Goal: Task Accomplishment & Management: Use online tool/utility

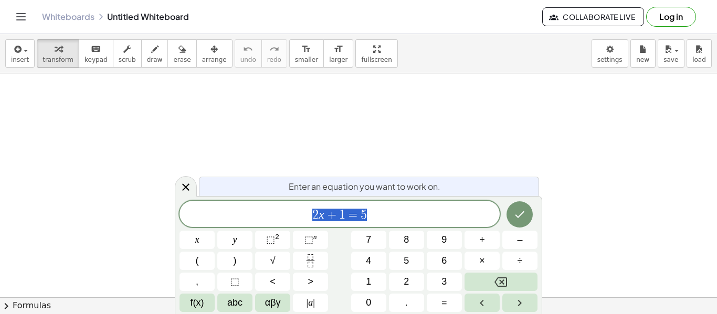
scroll to position [1, 0]
click at [453, 203] on div "****** 2 x + 1 = 5" at bounding box center [339, 214] width 320 height 26
drag, startPoint x: 284, startPoint y: 80, endPoint x: 291, endPoint y: 128, distance: 48.7
drag, startPoint x: 291, startPoint y: 129, endPoint x: 167, endPoint y: 107, distance: 126.4
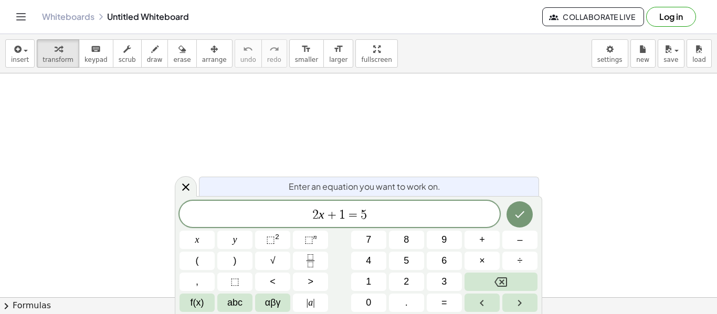
click at [151, 53] on icon "button" at bounding box center [154, 49] width 7 height 13
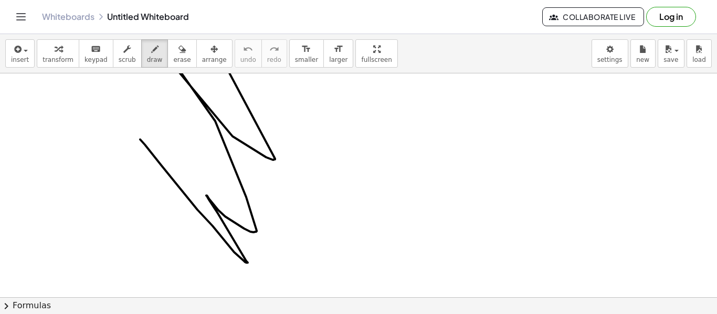
drag, startPoint x: 140, startPoint y: 140, endPoint x: 574, endPoint y: 87, distance: 437.1
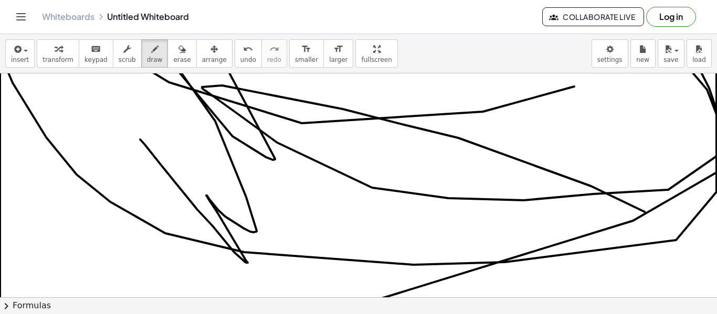
drag, startPoint x: 644, startPoint y: 212, endPoint x: 214, endPoint y: 175, distance: 432.3
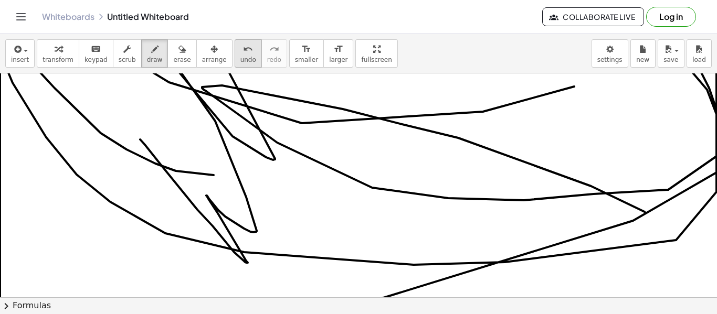
click at [235, 54] on button "undo undo" at bounding box center [248, 53] width 27 height 28
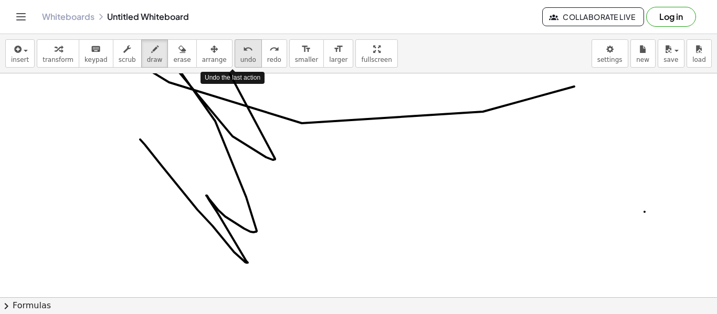
click at [235, 54] on button "undo undo" at bounding box center [248, 53] width 27 height 28
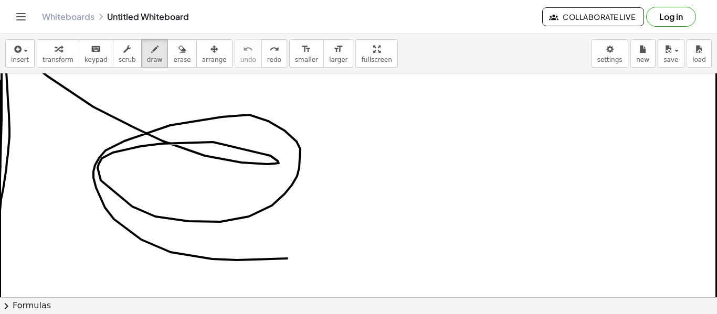
drag, startPoint x: 0, startPoint y: 81, endPoint x: 381, endPoint y: 229, distance: 409.3
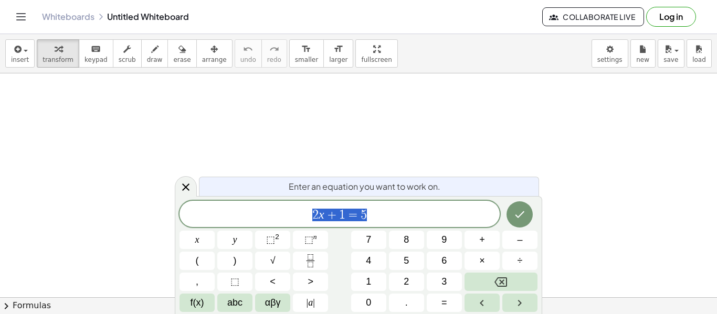
scroll to position [1, 0]
click at [517, 207] on button "Done" at bounding box center [519, 214] width 26 height 26
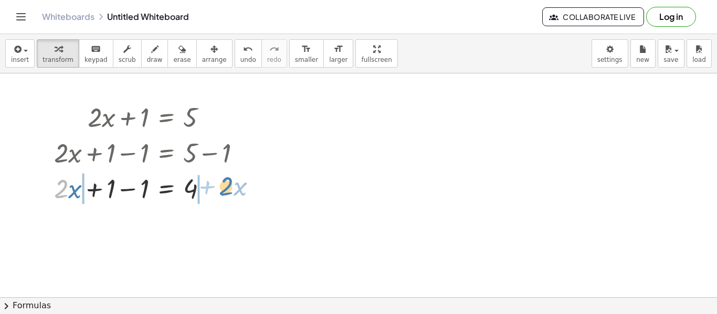
drag, startPoint x: 63, startPoint y: 192, endPoint x: 228, endPoint y: 189, distance: 164.8
click at [228, 189] on div at bounding box center [152, 188] width 206 height 36
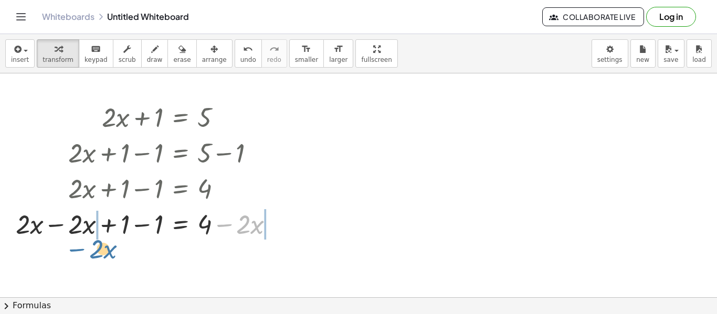
drag, startPoint x: 228, startPoint y: 220, endPoint x: 79, endPoint y: 243, distance: 150.2
click at [79, 243] on div "+ · 2 · x + 1 = 5 + · 2 · x + 1 − 1 = + 5 − 1 + · 2 · x + 1 − 1 = 4 − · 2 · x =…" at bounding box center [145, 170] width 290 height 148
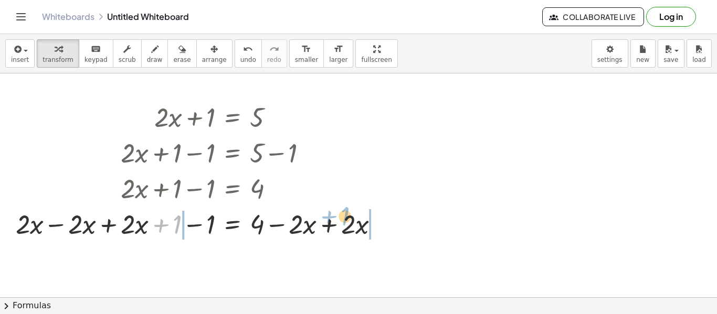
drag, startPoint x: 177, startPoint y: 236, endPoint x: 380, endPoint y: 224, distance: 203.4
click at [380, 224] on div at bounding box center [201, 224] width 382 height 36
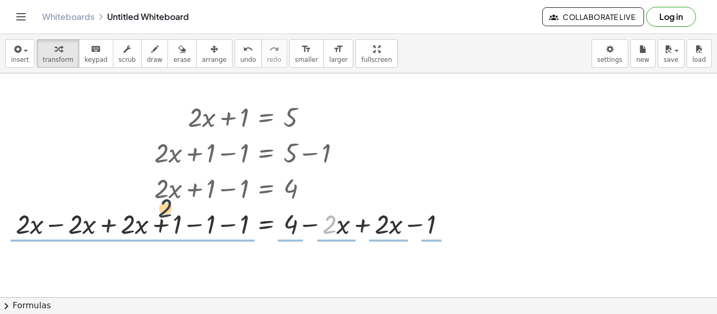
drag, startPoint x: 324, startPoint y: 231, endPoint x: 139, endPoint y: 214, distance: 186.1
click at [139, 214] on div at bounding box center [234, 224] width 449 height 36
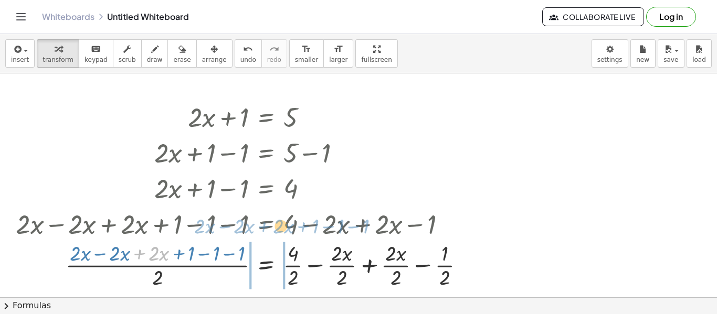
drag, startPoint x: 136, startPoint y: 220, endPoint x: 399, endPoint y: 182, distance: 265.1
click at [266, 118] on div "+ · 2 · x + 1 = 5 + · 2 · x + 1 − 1 = + 5 − 1 + · 2 · x + 1 − 1 = 4 + · 2 · x −…" at bounding box center [266, 118] width 0 height 0
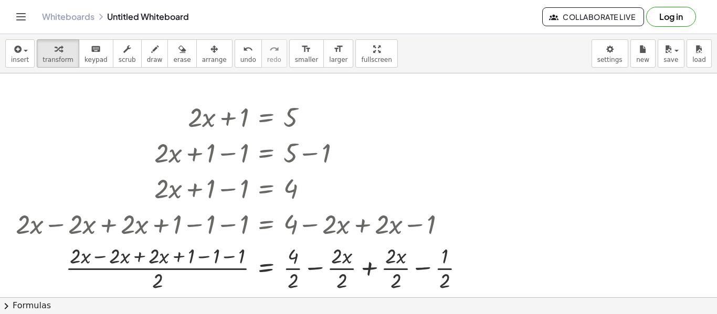
drag, startPoint x: 390, startPoint y: 220, endPoint x: 219, endPoint y: 94, distance: 212.7
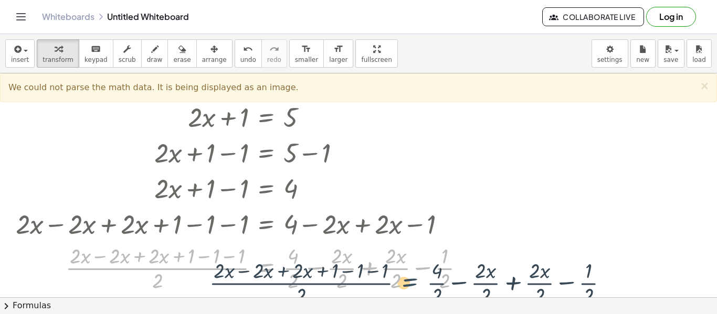
drag, startPoint x: 282, startPoint y: 256, endPoint x: 427, endPoint y: 271, distance: 145.6
click at [427, 271] on div at bounding box center [243, 267] width 467 height 52
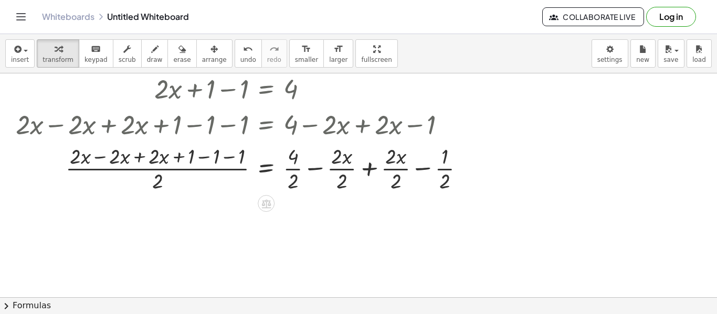
scroll to position [102, 0]
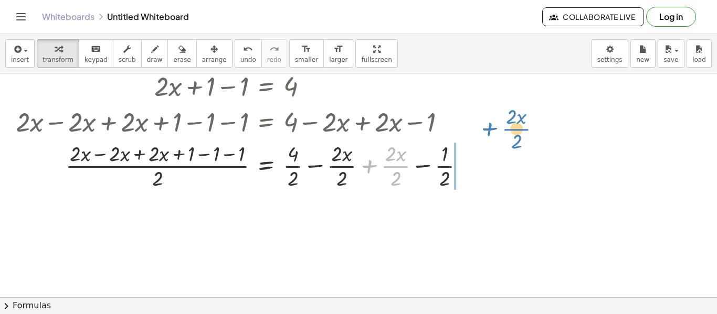
drag, startPoint x: 366, startPoint y: 181, endPoint x: 474, endPoint y: 142, distance: 114.5
click at [474, 142] on div at bounding box center [243, 165] width 467 height 52
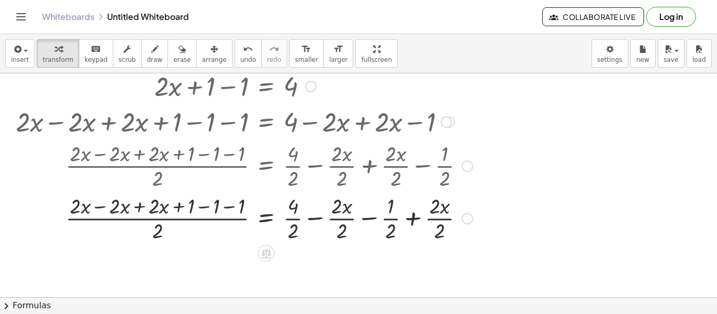
drag, startPoint x: 404, startPoint y: 173, endPoint x: 347, endPoint y: 202, distance: 64.3
click at [266, 15] on div "+ · 2 · x + 1 = 5 + · 2 · x + 1 − 1 = + 5 − 1 + · 2 · x + 1 − 1 = 4 + · 2 · x −…" at bounding box center [266, 15] width 0 height 0
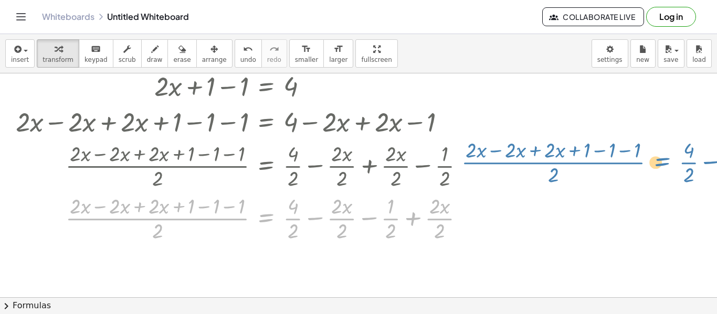
drag, startPoint x: 267, startPoint y: 219, endPoint x: 663, endPoint y: 161, distance: 399.8
click at [663, 161] on div "+ · 2 · x + 1 = 5 + · 2 · x + 1 − 1 = + 5 − 1 + · 2 · x + 1 − 1 = 4 + · 2 · x −…" at bounding box center [358, 229] width 717 height 516
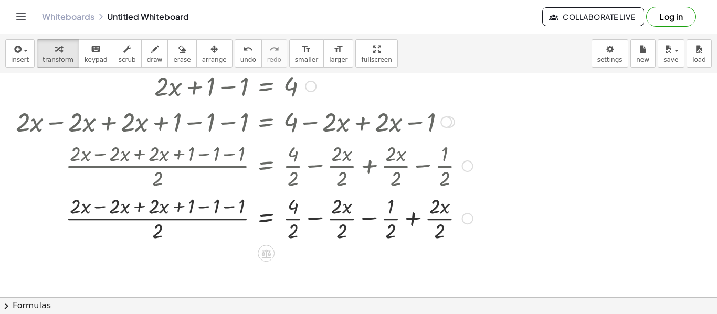
click at [464, 171] on div at bounding box center [468, 167] width 12 height 12
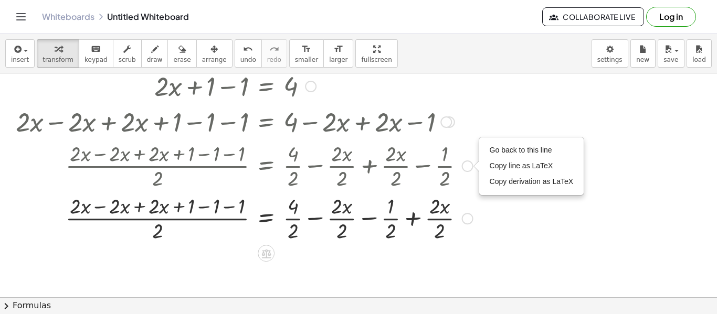
click at [382, 214] on div at bounding box center [243, 218] width 467 height 52
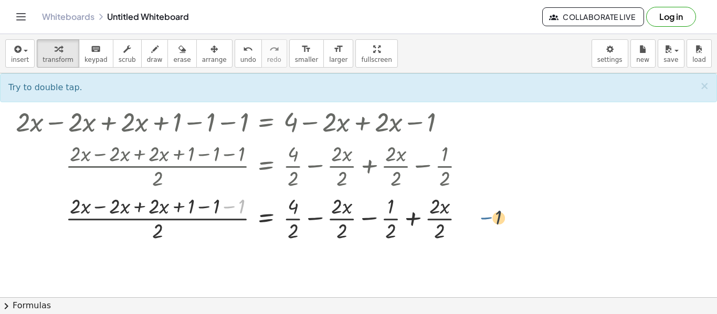
drag, startPoint x: 220, startPoint y: 206, endPoint x: 480, endPoint y: 216, distance: 259.9
click at [480, 216] on div "+ · 2 · x + 1 = 5 + · 2 · x + 1 − 1 = + 5 − 1 + · 2 · x + 1 − 1 = 4 + · 2 · x −…" at bounding box center [240, 120] width 481 height 253
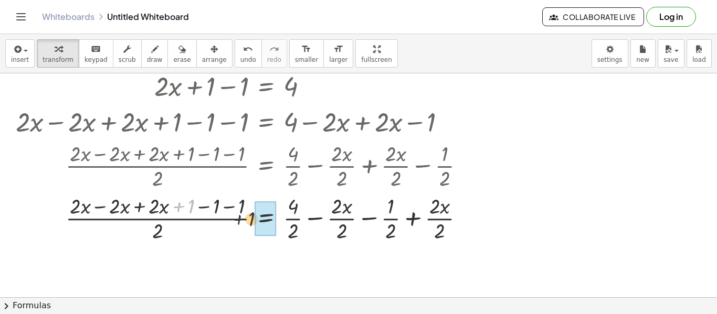
drag, startPoint x: 183, startPoint y: 212, endPoint x: 251, endPoint y: 226, distance: 70.1
click at [251, 226] on div at bounding box center [243, 218] width 467 height 52
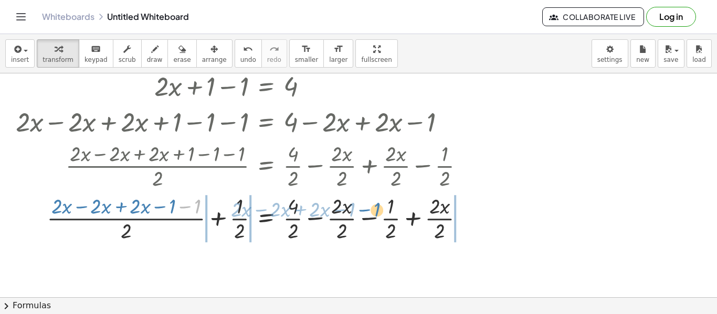
drag, startPoint x: 193, startPoint y: 216, endPoint x: 383, endPoint y: 219, distance: 189.9
click at [383, 219] on div at bounding box center [243, 218] width 467 height 52
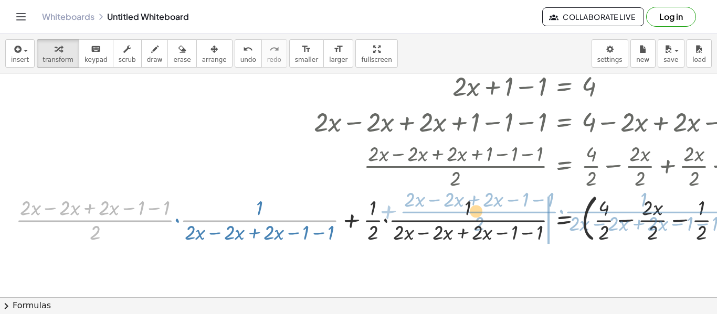
drag, startPoint x: 126, startPoint y: 223, endPoint x: 518, endPoint y: 214, distance: 392.6
click at [518, 214] on div at bounding box center [485, 217] width 950 height 57
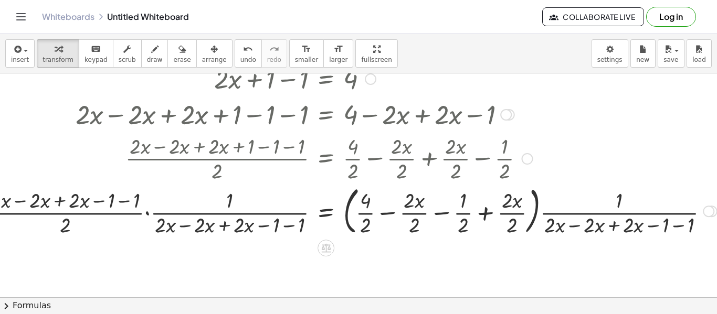
scroll to position [113, 238]
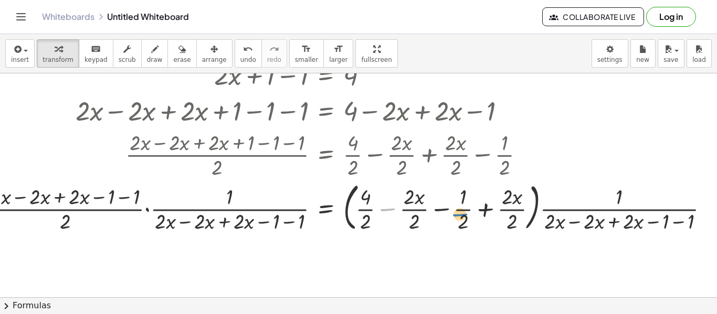
drag, startPoint x: 388, startPoint y: 222, endPoint x: 460, endPoint y: 227, distance: 71.5
click at [460, 227] on div at bounding box center [247, 206] width 950 height 57
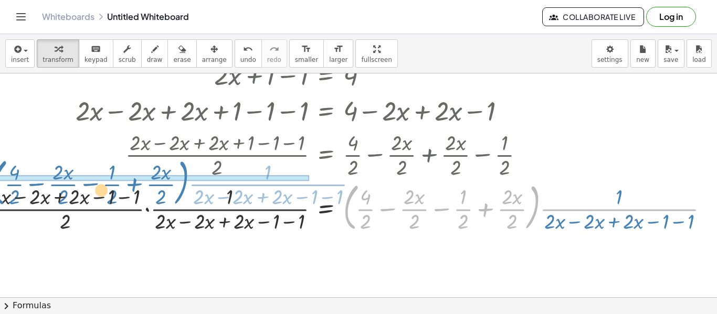
drag, startPoint x: 351, startPoint y: 208, endPoint x: 57, endPoint y: 158, distance: 298.0
click at [326, 4] on div "+ · 2 · x + 1 = 5 + · 2 · x + 1 − 1 = + 5 − 1 + · 2 · x + 1 − 1 = 4 + · 2 · x −…" at bounding box center [326, 4] width 0 height 0
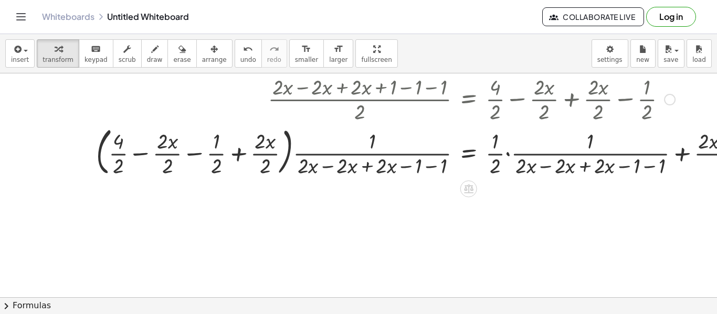
scroll to position [169, 26]
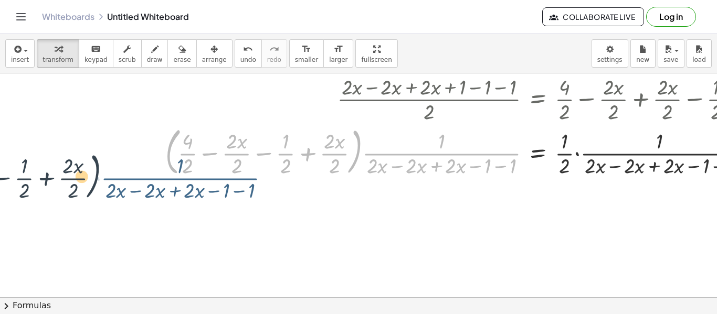
drag, startPoint x: 392, startPoint y: 150, endPoint x: 112, endPoint y: 160, distance: 280.4
click at [112, 160] on div "+ · 2 · x + 1 = 5 + · 2 · x + 1 − 1 = + 5 − 1 + · 2 · x + 1 − 1 = 4 + · 2 · x −…" at bounding box center [544, 163] width 1141 height 516
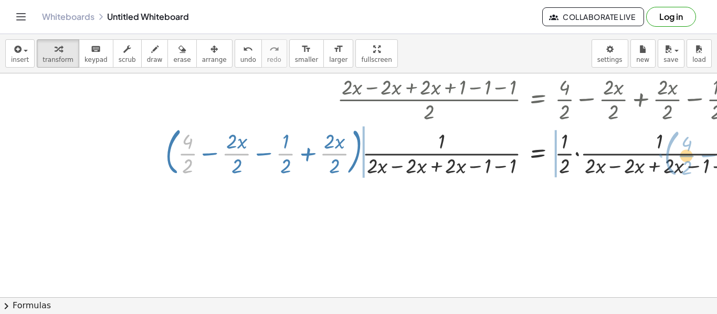
drag, startPoint x: 183, startPoint y: 153, endPoint x: 680, endPoint y: 154, distance: 497.4
click at [680, 154] on div at bounding box center [635, 151] width 950 height 57
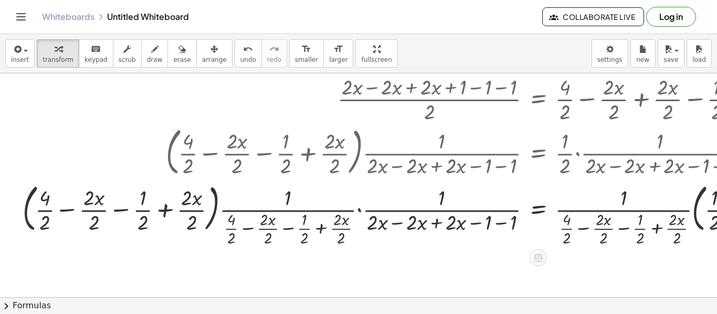
click at [680, 156] on div at bounding box center [645, 151] width 1256 height 57
click at [680, 157] on div at bounding box center [645, 151] width 1256 height 57
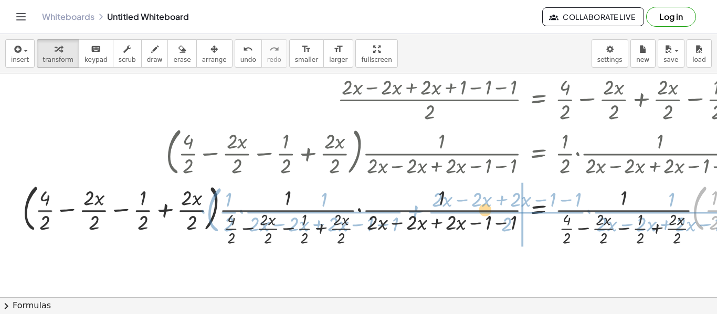
drag, startPoint x: 694, startPoint y: 222, endPoint x: 211, endPoint y: 226, distance: 482.2
click at [209, 224] on div at bounding box center [645, 213] width 1256 height 69
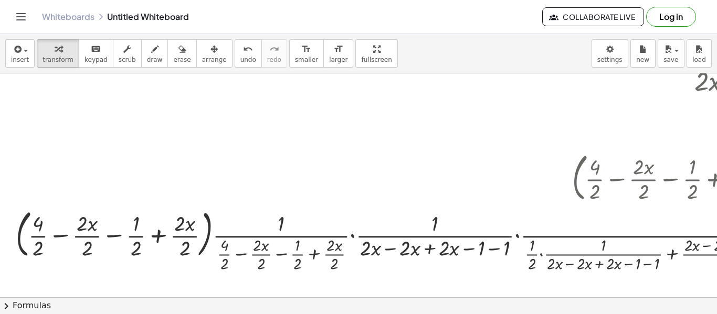
scroll to position [143, 1375]
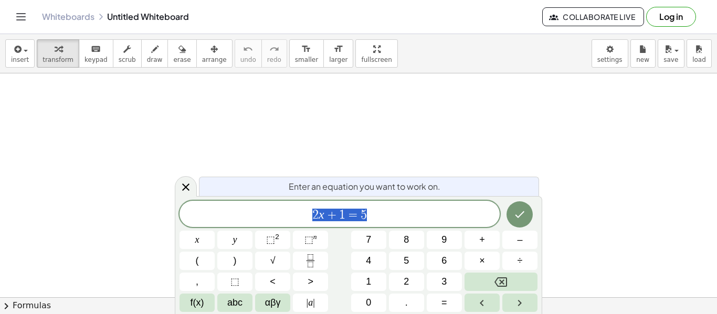
scroll to position [1, 0]
click at [517, 207] on button "Done" at bounding box center [519, 214] width 26 height 26
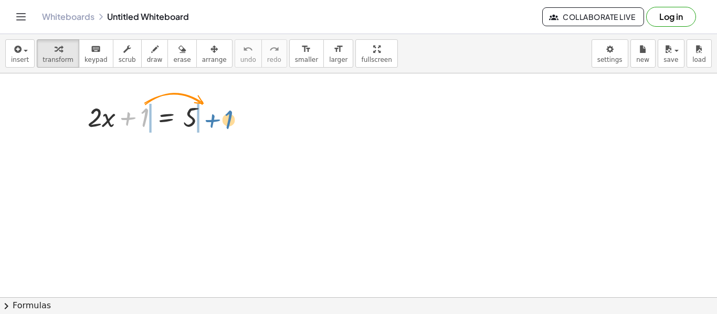
drag, startPoint x: 145, startPoint y: 115, endPoint x: 229, endPoint y: 115, distance: 83.9
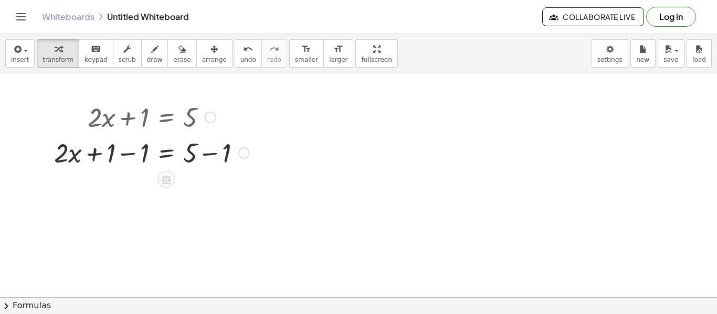
click at [206, 152] on div at bounding box center [152, 152] width 206 height 36
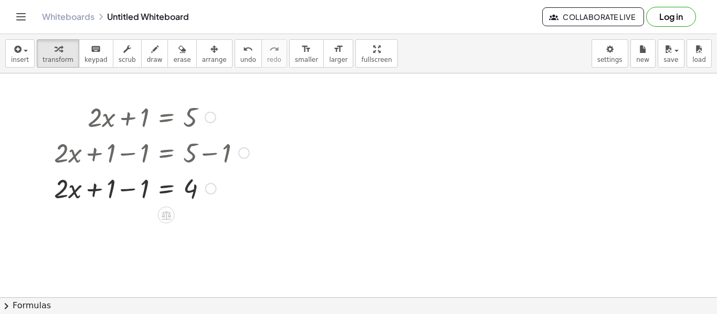
click at [69, 186] on div at bounding box center [152, 188] width 206 height 36
drag, startPoint x: 68, startPoint y: 186, endPoint x: 69, endPoint y: 203, distance: 16.8
click at [69, 203] on div at bounding box center [152, 188] width 206 height 36
drag, startPoint x: 70, startPoint y: 194, endPoint x: 66, endPoint y: 209, distance: 15.8
drag, startPoint x: 62, startPoint y: 198, endPoint x: 203, endPoint y: 222, distance: 142.1
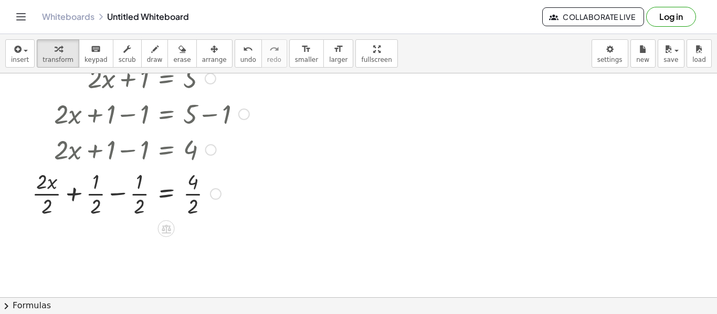
scroll to position [39, 0]
click at [195, 198] on div at bounding box center [141, 192] width 228 height 52
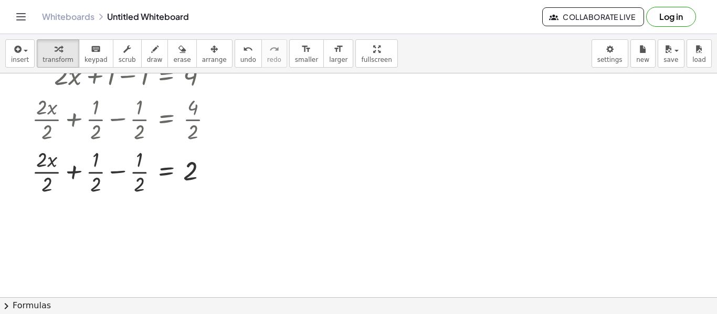
scroll to position [113, 0]
click at [205, 246] on div at bounding box center [358, 219] width 717 height 516
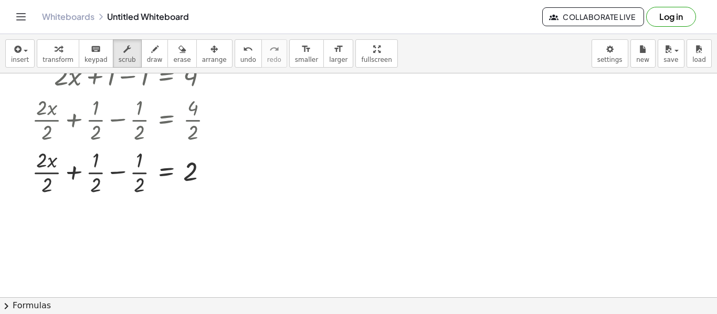
click at [205, 246] on div at bounding box center [358, 219] width 717 height 516
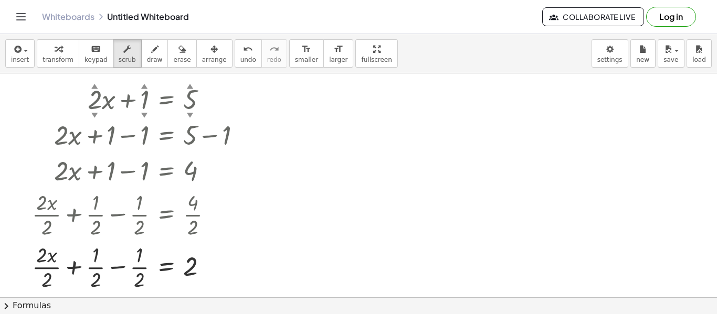
scroll to position [12, 0]
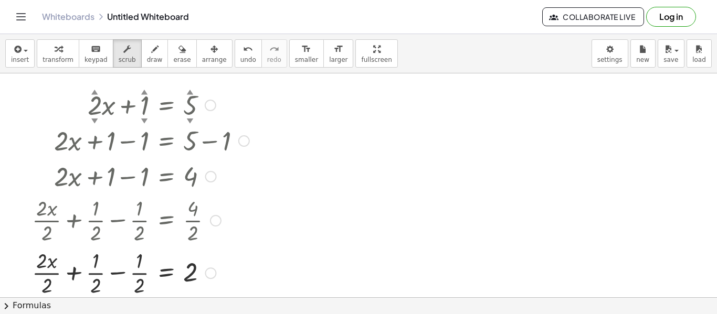
click at [188, 90] on div "▲" at bounding box center [190, 91] width 7 height 9
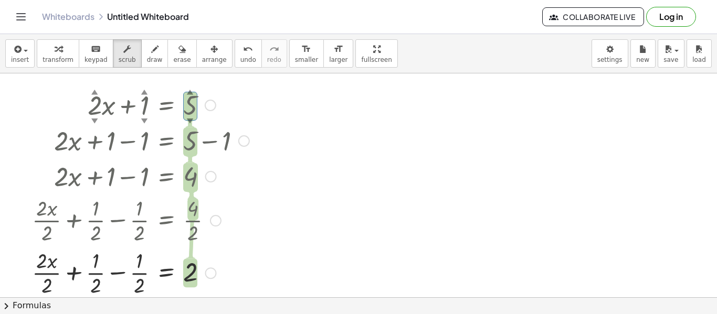
click at [188, 90] on div "▲" at bounding box center [190, 91] width 7 height 9
drag, startPoint x: 190, startPoint y: 156, endPoint x: 190, endPoint y: 227, distance: 71.4
click at [166, 105] on div "+ · 2 ▲ ▼ · x + 1 ▲ ▼ = 5 ▲ ▼ + · 2 · x + 1 − 1 = + 5 − 1 + · 2 · x + 1 − 1 = 4…" at bounding box center [166, 105] width 0 height 0
click at [173, 182] on div at bounding box center [141, 176] width 228 height 36
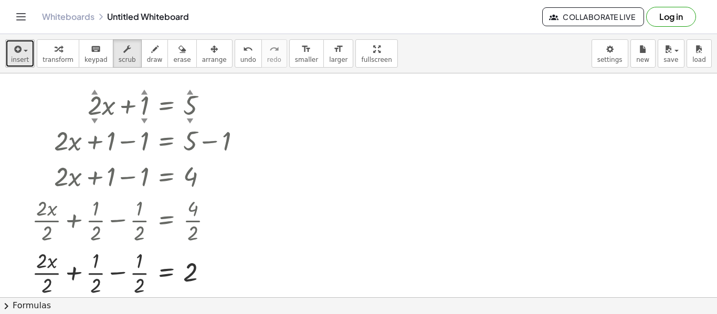
click at [12, 54] on icon "button" at bounding box center [16, 49] width 9 height 13
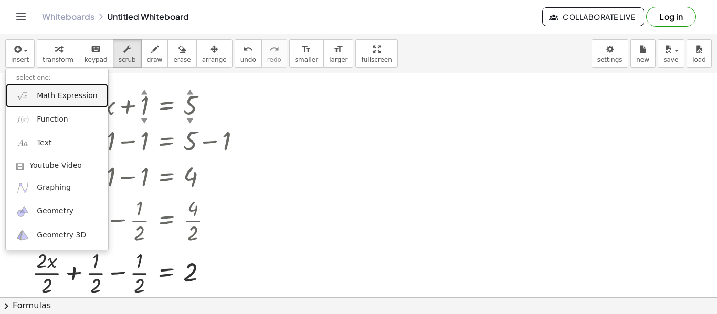
click at [51, 100] on span "Math Expression" at bounding box center [67, 96] width 60 height 10
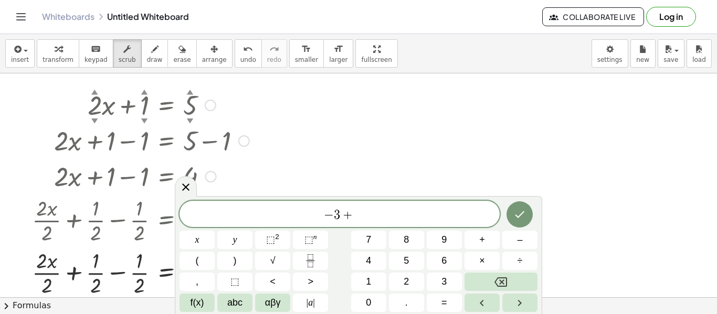
scroll to position [3, 0]
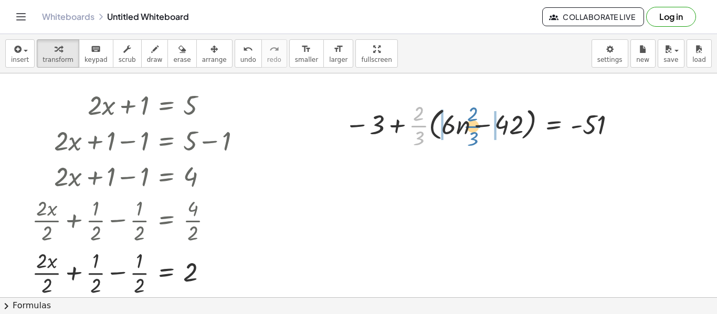
drag, startPoint x: 418, startPoint y: 131, endPoint x: 472, endPoint y: 131, distance: 53.5
click at [472, 131] on div at bounding box center [481, 125] width 285 height 52
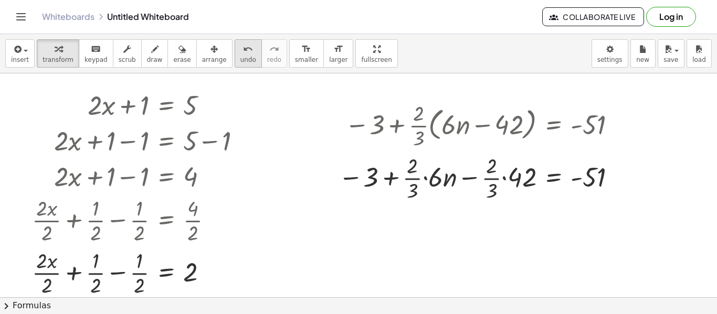
click at [235, 40] on button "undo undo" at bounding box center [248, 53] width 27 height 28
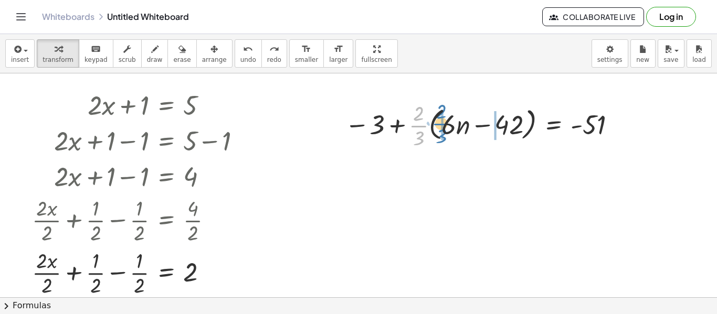
drag, startPoint x: 418, startPoint y: 123, endPoint x: 441, endPoint y: 121, distance: 22.7
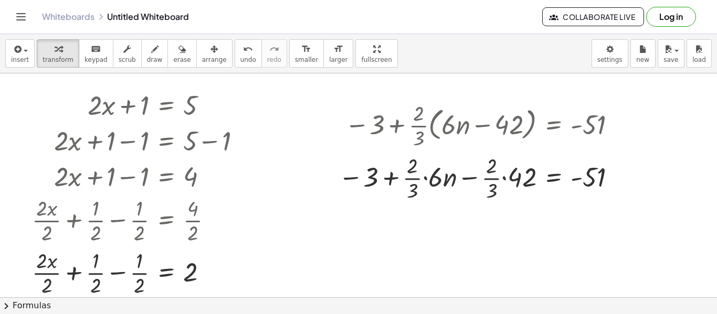
scroll to position [16, 0]
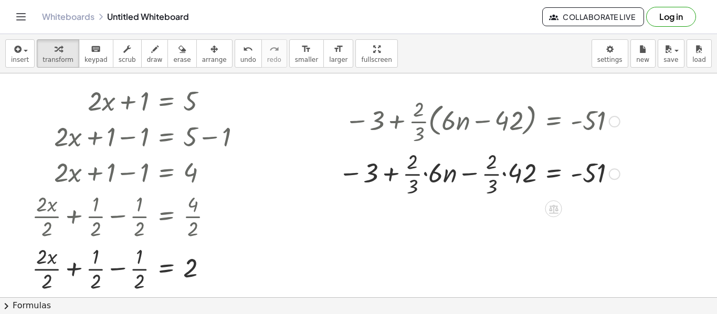
click at [493, 173] on div at bounding box center [479, 173] width 292 height 52
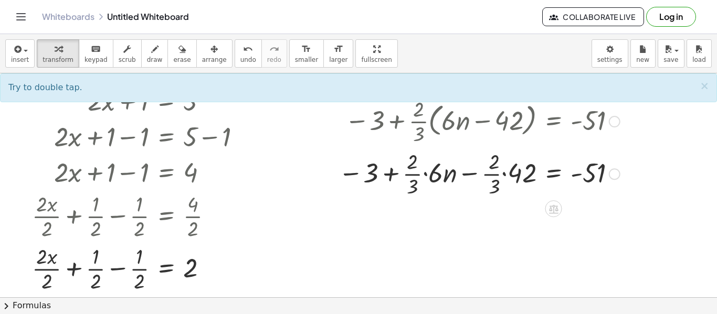
click at [506, 173] on div at bounding box center [479, 173] width 292 height 52
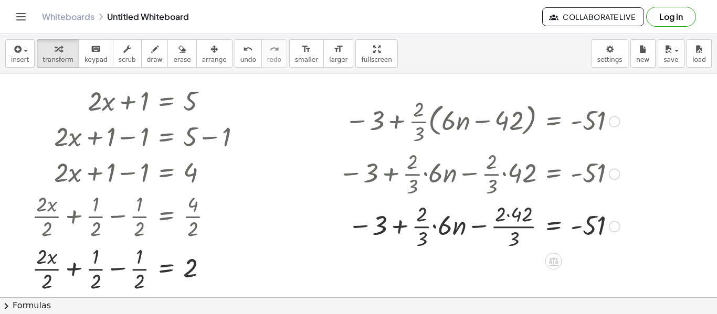
click at [516, 228] on div at bounding box center [479, 225] width 292 height 52
click at [516, 230] on div at bounding box center [479, 225] width 292 height 52
click at [243, 54] on icon "undo" at bounding box center [248, 49] width 10 height 13
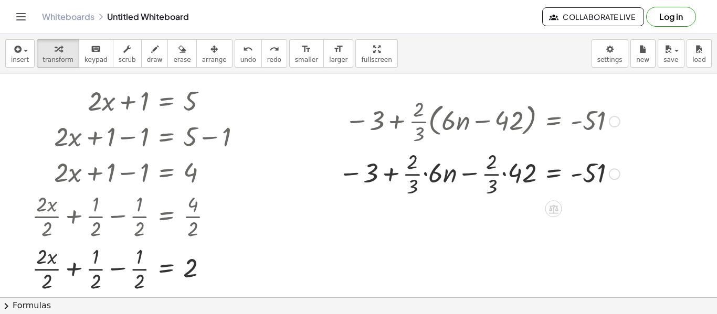
click at [434, 167] on div at bounding box center [479, 173] width 292 height 52
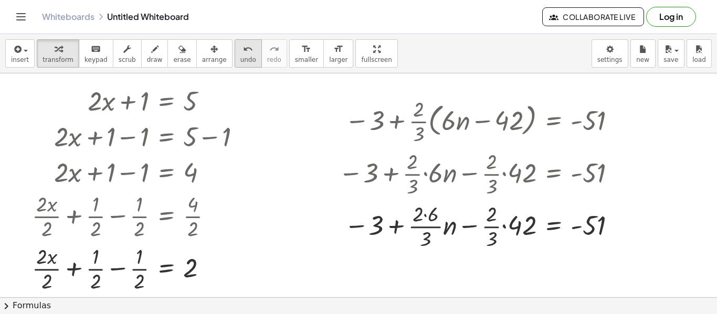
click at [240, 57] on span "undo" at bounding box center [248, 59] width 16 height 7
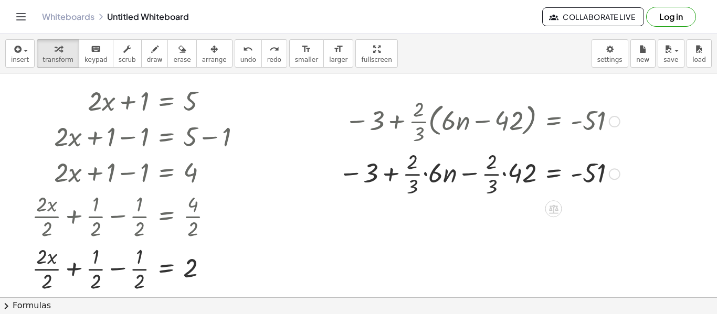
click at [426, 176] on div at bounding box center [479, 173] width 292 height 52
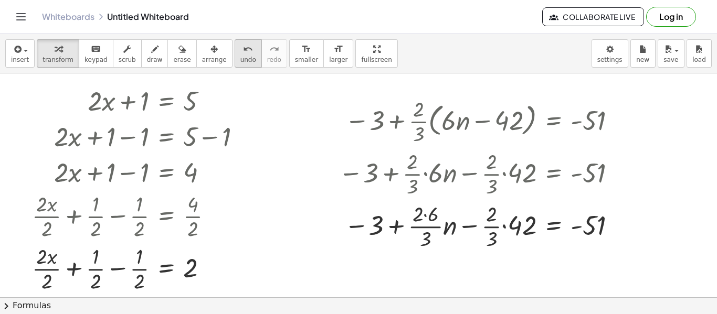
click at [240, 56] on span "undo" at bounding box center [248, 59] width 16 height 7
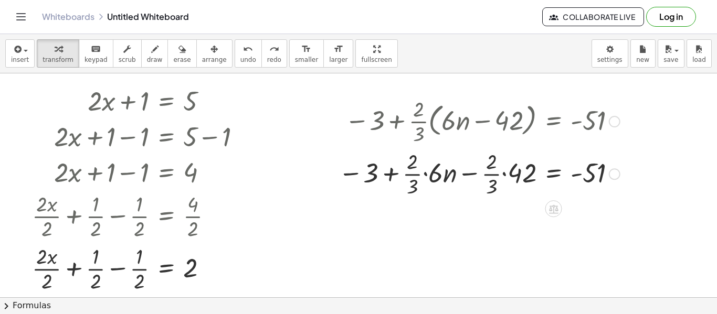
click at [415, 175] on div at bounding box center [479, 173] width 292 height 52
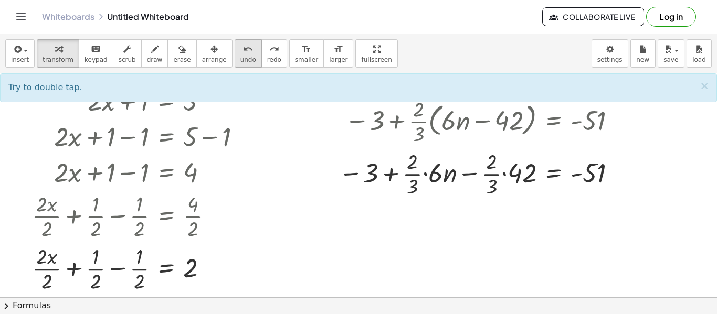
click at [235, 51] on button "undo undo" at bounding box center [248, 53] width 27 height 28
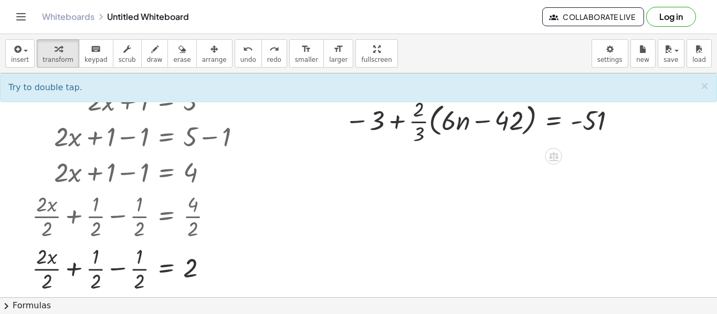
click at [421, 179] on div at bounding box center [358, 281] width 717 height 448
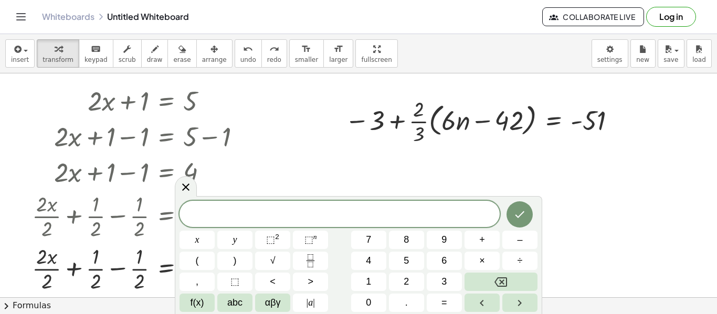
click at [487, 167] on div at bounding box center [358, 281] width 717 height 448
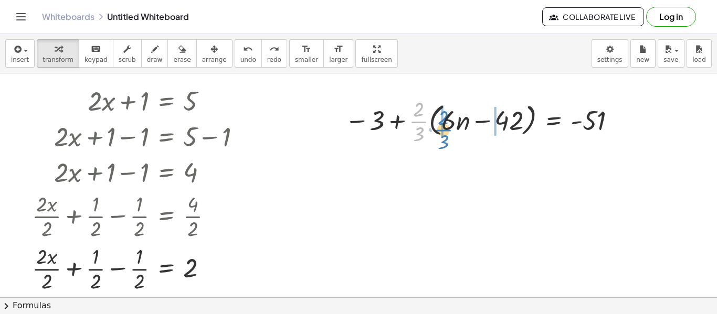
drag, startPoint x: 411, startPoint y: 122, endPoint x: 435, endPoint y: 130, distance: 26.0
click at [435, 130] on div at bounding box center [481, 120] width 285 height 52
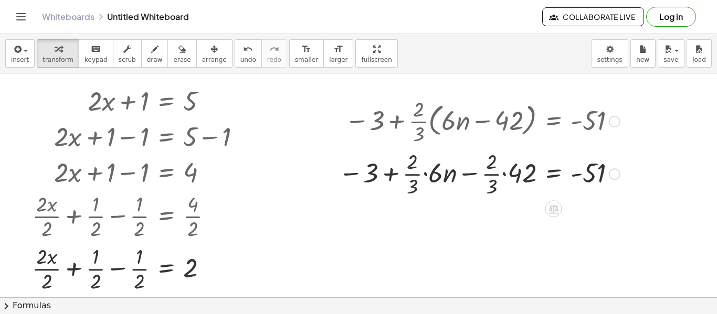
click at [426, 173] on div at bounding box center [479, 173] width 292 height 52
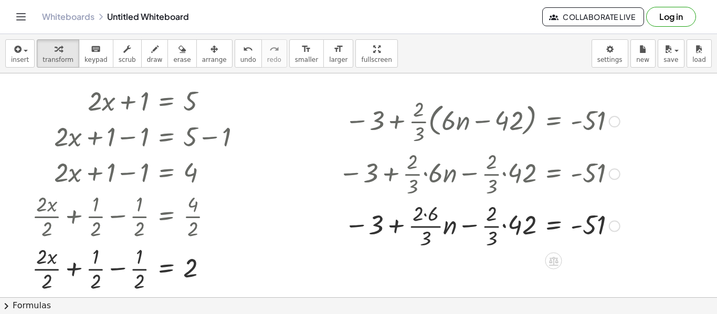
click at [426, 174] on div at bounding box center [479, 173] width 292 height 52
click at [428, 230] on div at bounding box center [479, 225] width 292 height 52
click at [425, 227] on div at bounding box center [479, 225] width 292 height 52
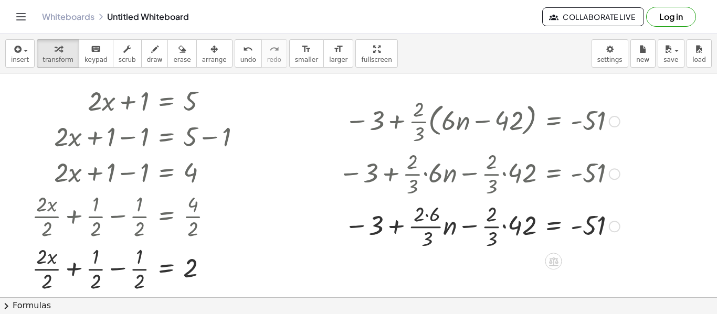
click at [425, 227] on div at bounding box center [479, 225] width 292 height 52
click at [497, 224] on div at bounding box center [479, 225] width 292 height 52
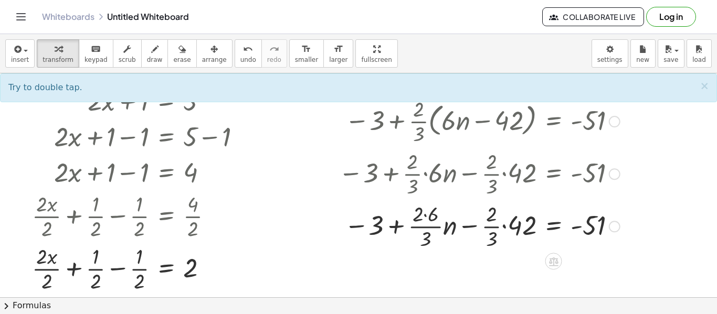
click at [507, 228] on div at bounding box center [479, 225] width 292 height 52
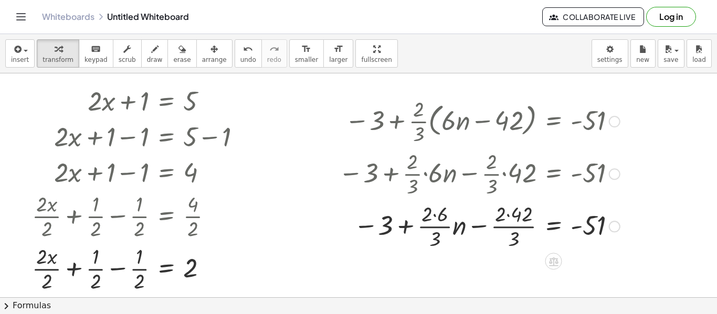
click at [507, 229] on div at bounding box center [479, 225] width 292 height 52
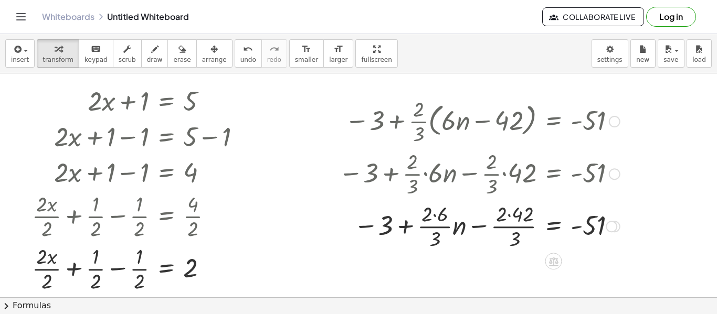
click at [507, 229] on div at bounding box center [479, 225] width 292 height 52
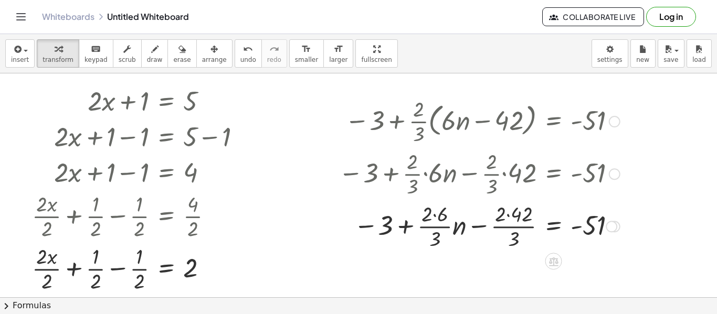
click at [507, 229] on div at bounding box center [479, 225] width 292 height 52
click at [235, 40] on button "undo undo" at bounding box center [248, 53] width 27 height 28
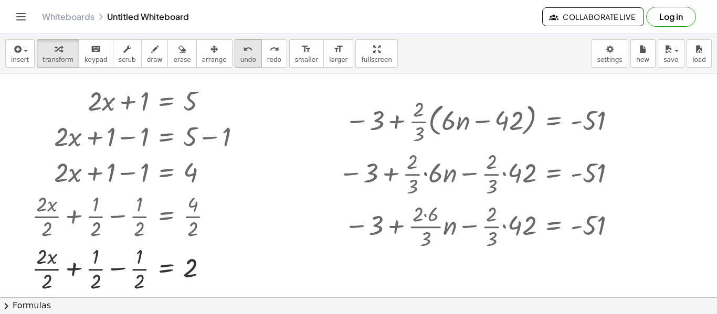
click at [235, 40] on button "undo undo" at bounding box center [248, 53] width 27 height 28
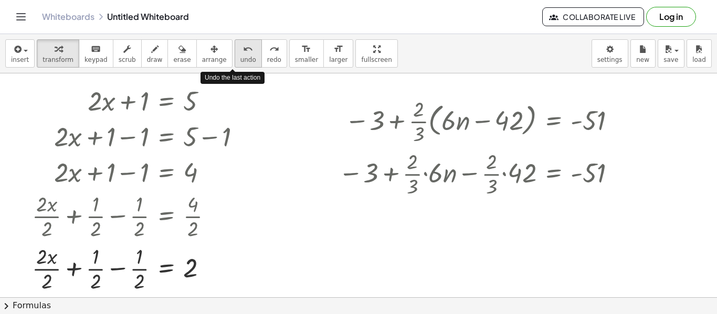
click at [235, 40] on button "undo undo" at bounding box center [248, 53] width 27 height 28
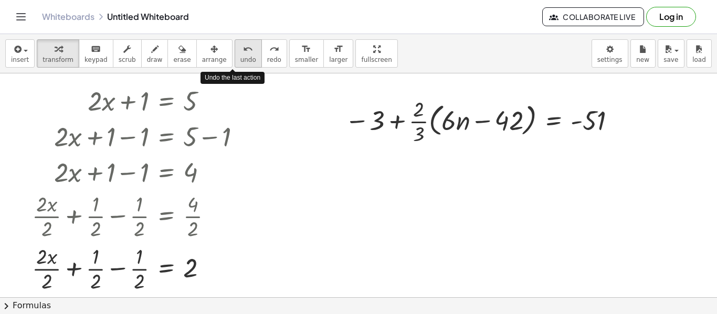
click at [235, 40] on button "undo undo" at bounding box center [248, 53] width 27 height 28
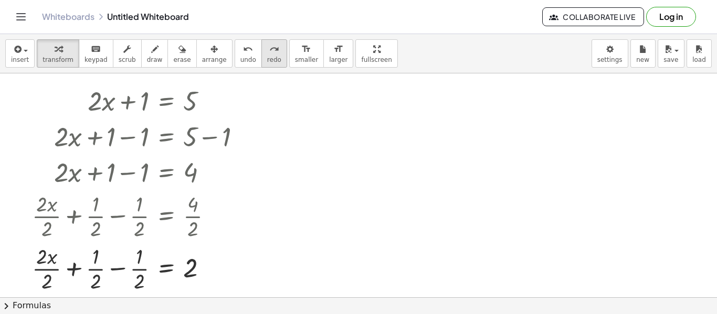
click at [267, 59] on span "redo" at bounding box center [274, 59] width 14 height 7
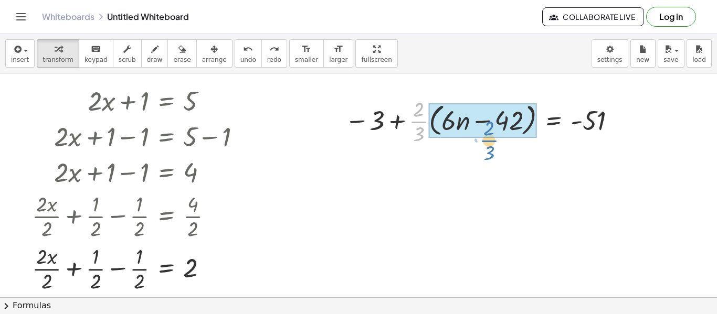
drag, startPoint x: 421, startPoint y: 122, endPoint x: 492, endPoint y: 141, distance: 72.8
click at [492, 141] on div at bounding box center [481, 120] width 285 height 52
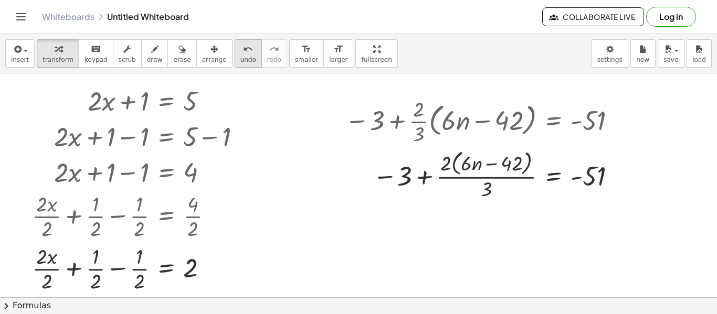
click at [240, 56] on span "undo" at bounding box center [248, 59] width 16 height 7
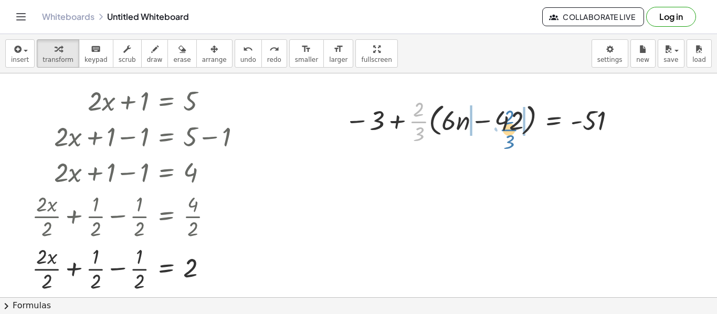
drag, startPoint x: 416, startPoint y: 122, endPoint x: 506, endPoint y: 129, distance: 90.5
click at [506, 129] on div at bounding box center [481, 120] width 285 height 52
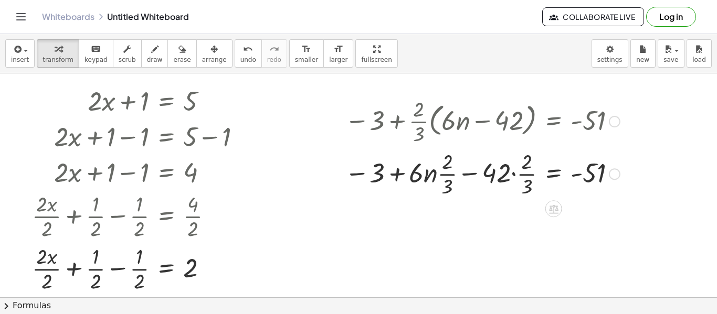
click at [515, 177] on div at bounding box center [481, 173] width 285 height 52
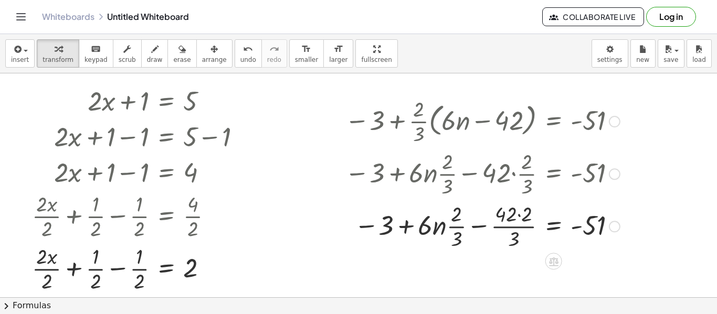
click at [448, 227] on div at bounding box center [481, 225] width 285 height 52
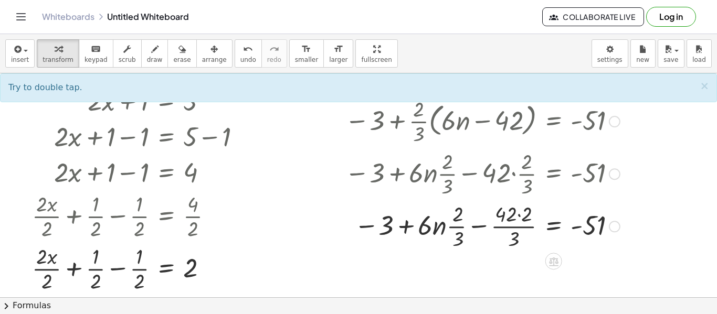
click at [451, 227] on div at bounding box center [481, 225] width 285 height 52
click at [440, 229] on div at bounding box center [481, 225] width 285 height 52
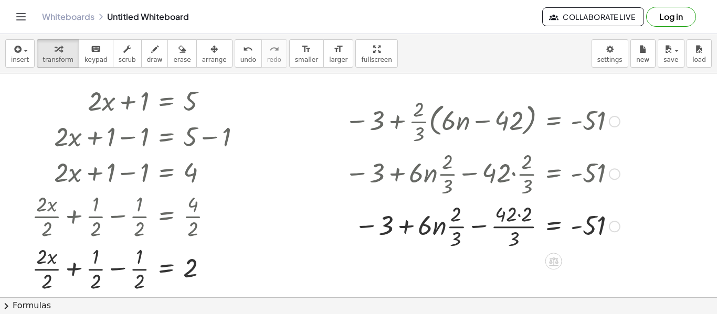
click at [440, 229] on div at bounding box center [481, 225] width 285 height 52
click at [243, 49] on icon "undo" at bounding box center [248, 49] width 10 height 13
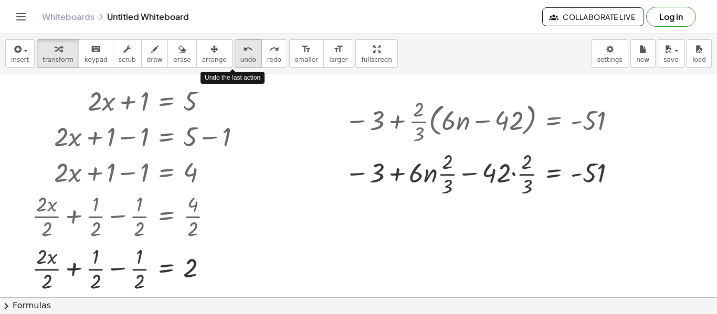
click at [243, 49] on icon "undo" at bounding box center [248, 49] width 10 height 13
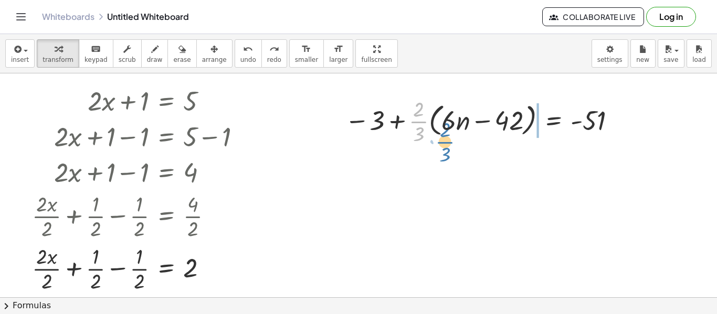
drag, startPoint x: 413, startPoint y: 124, endPoint x: 440, endPoint y: 142, distance: 31.9
click at [440, 142] on div at bounding box center [481, 120] width 285 height 52
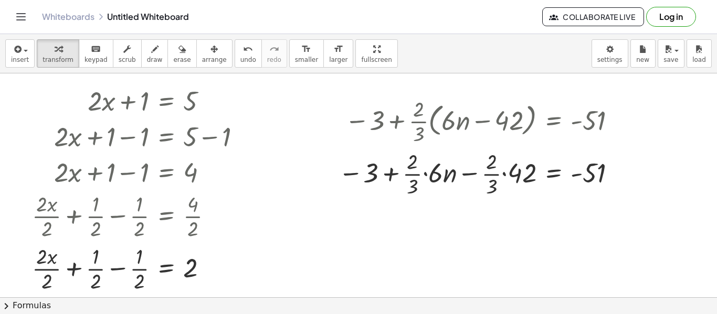
click at [244, 38] on div "insert select one: Math Expression Function Text Youtube Video Graphing Geometr…" at bounding box center [358, 53] width 717 height 39
click at [240, 58] on span "undo" at bounding box center [248, 59] width 16 height 7
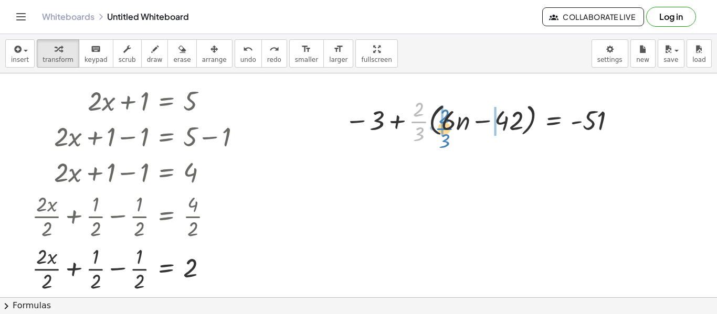
drag, startPoint x: 423, startPoint y: 123, endPoint x: 449, endPoint y: 130, distance: 26.6
click at [449, 130] on div at bounding box center [481, 120] width 285 height 52
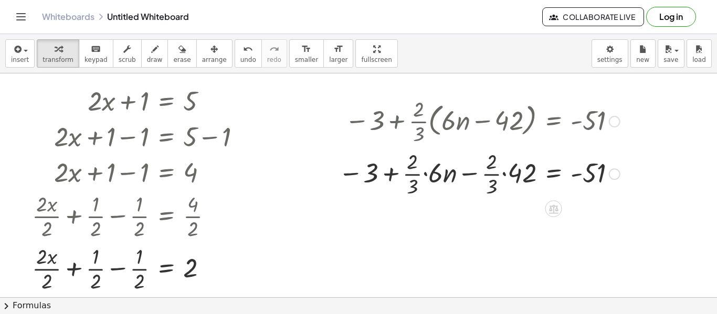
click at [426, 176] on div at bounding box center [479, 173] width 292 height 52
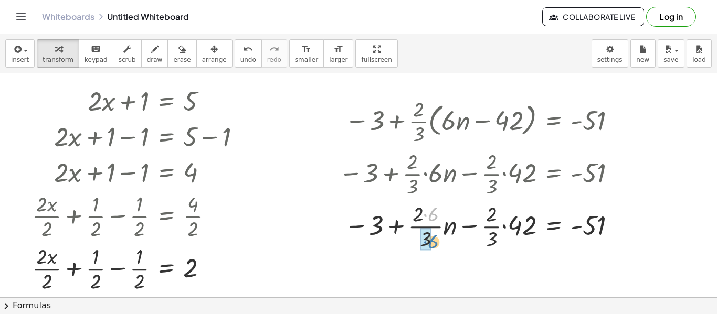
drag, startPoint x: 424, startPoint y: 215, endPoint x: 423, endPoint y: 242, distance: 27.3
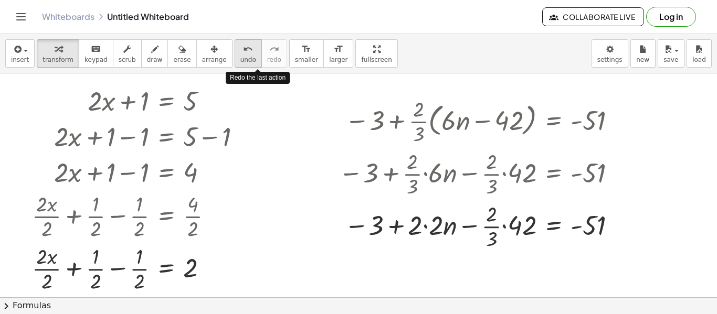
click at [243, 52] on icon "undo" at bounding box center [248, 49] width 10 height 13
click at [243, 47] on icon "undo" at bounding box center [248, 49] width 10 height 13
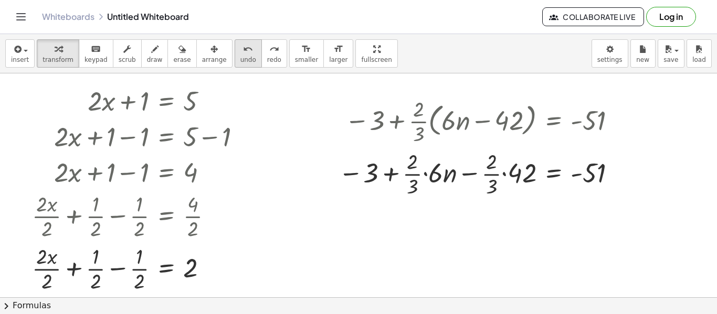
click at [240, 59] on span "undo" at bounding box center [248, 59] width 16 height 7
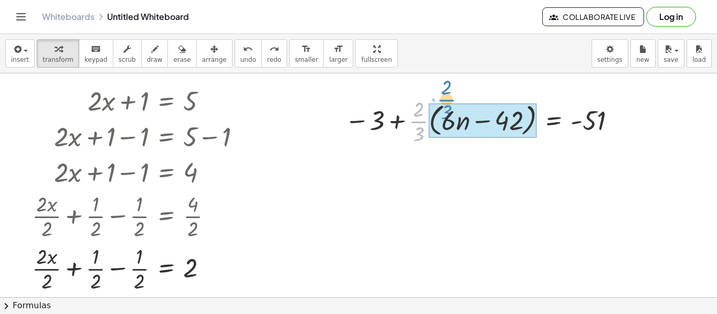
drag, startPoint x: 417, startPoint y: 121, endPoint x: 444, endPoint y: 101, distance: 34.5
click at [444, 101] on div at bounding box center [481, 120] width 285 height 52
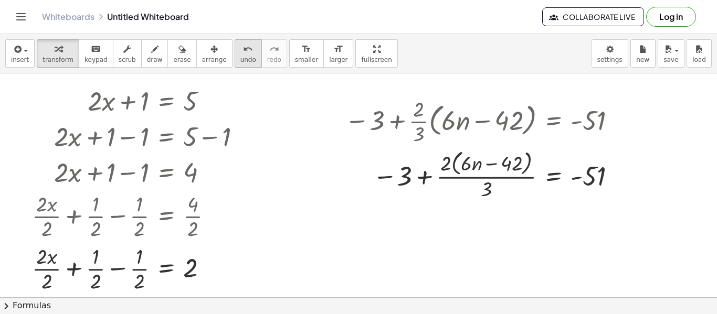
click at [240, 62] on span "undo" at bounding box center [248, 59] width 16 height 7
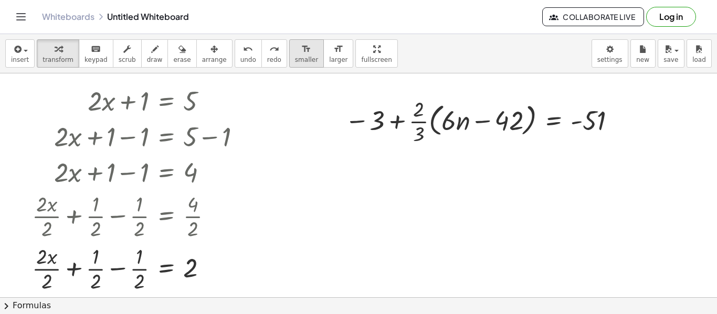
click at [295, 56] on span "smaller" at bounding box center [306, 59] width 23 height 7
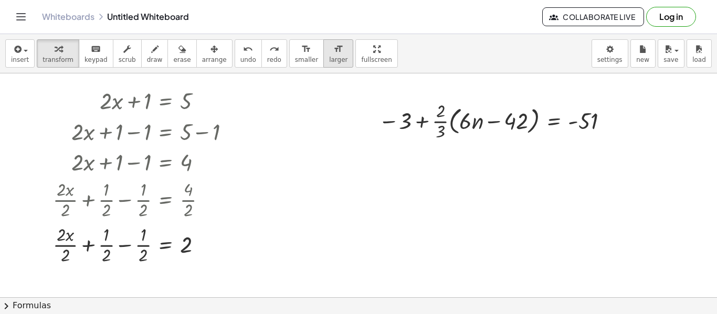
click at [323, 57] on button "format_size larger" at bounding box center [338, 53] width 30 height 28
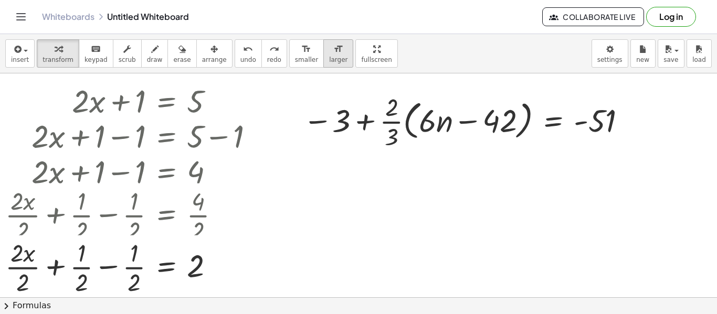
click at [323, 57] on button "format_size larger" at bounding box center [338, 53] width 30 height 28
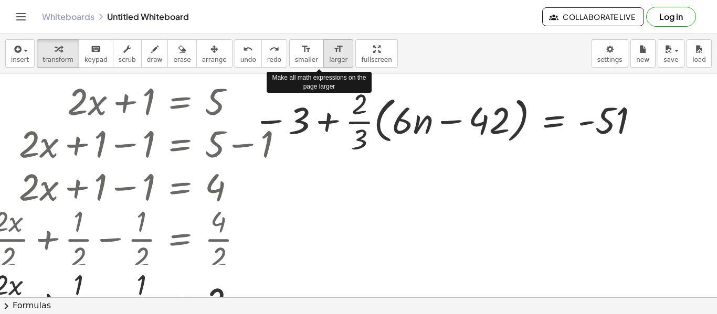
click at [323, 57] on button "format_size larger" at bounding box center [338, 53] width 30 height 28
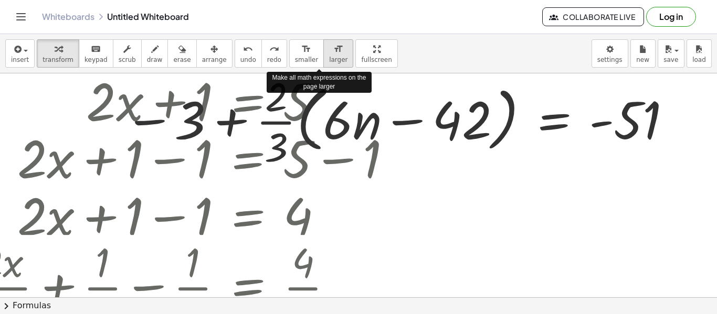
click at [323, 57] on button "format_size larger" at bounding box center [338, 53] width 30 height 28
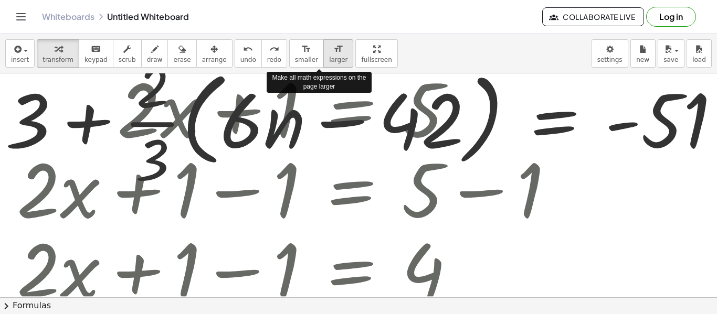
click at [323, 57] on button "format_size larger" at bounding box center [338, 53] width 30 height 28
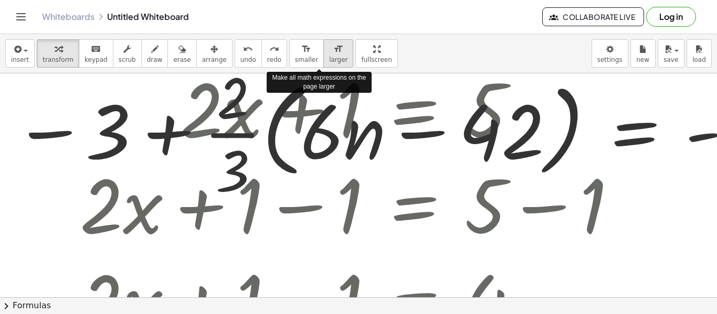
click at [323, 57] on button "format_size larger" at bounding box center [338, 53] width 30 height 28
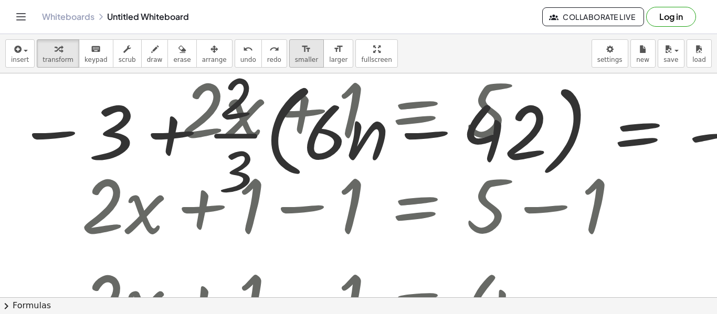
click at [295, 57] on span "smaller" at bounding box center [306, 59] width 23 height 7
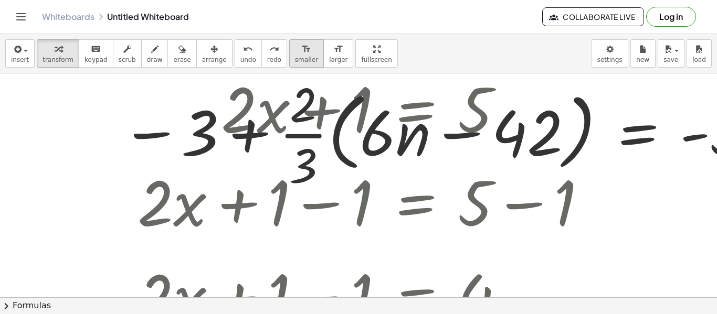
click at [295, 57] on span "smaller" at bounding box center [306, 59] width 23 height 7
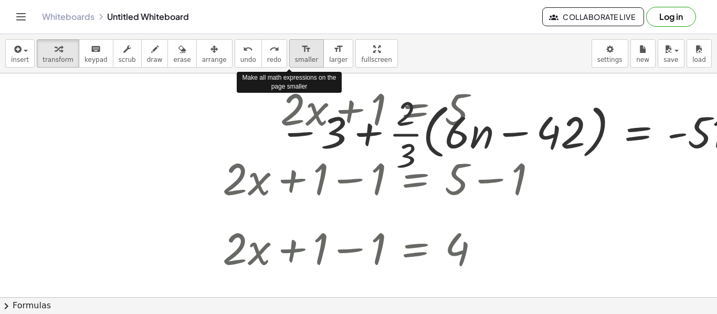
click at [295, 57] on span "smaller" at bounding box center [306, 59] width 23 height 7
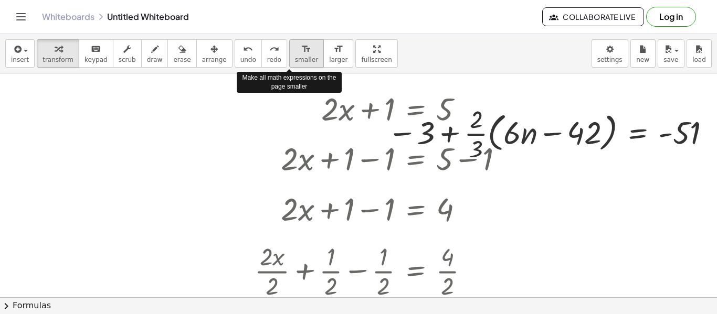
click at [295, 57] on span "smaller" at bounding box center [306, 59] width 23 height 7
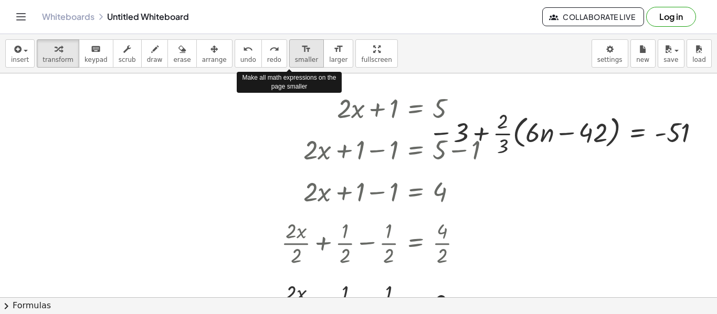
click at [295, 57] on span "smaller" at bounding box center [306, 59] width 23 height 7
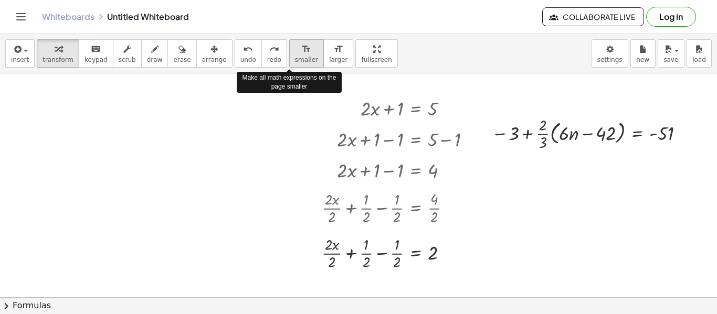
click at [295, 57] on span "smaller" at bounding box center [306, 59] width 23 height 7
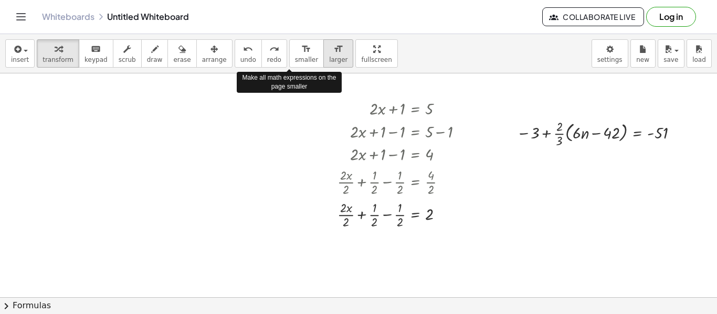
click at [329, 58] on span "larger" at bounding box center [338, 59] width 18 height 7
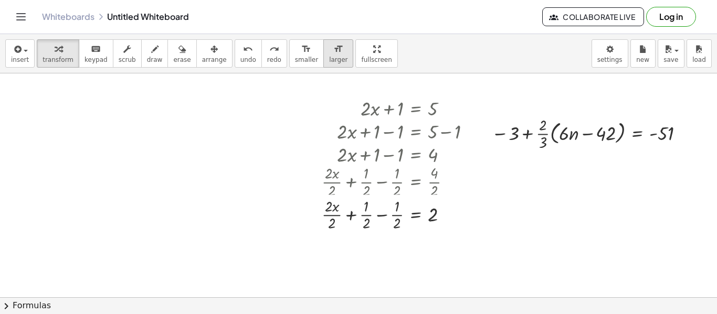
click at [329, 58] on span "larger" at bounding box center [338, 59] width 18 height 7
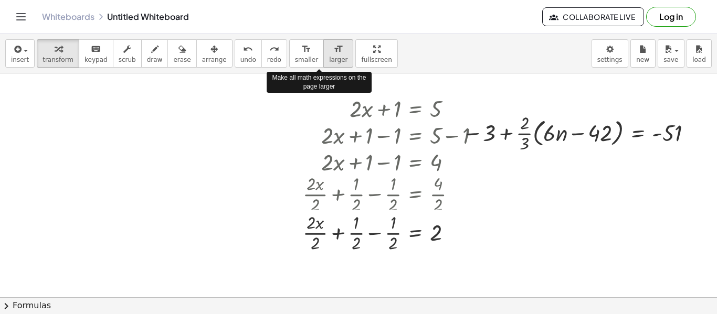
click at [329, 58] on span "larger" at bounding box center [338, 59] width 18 height 7
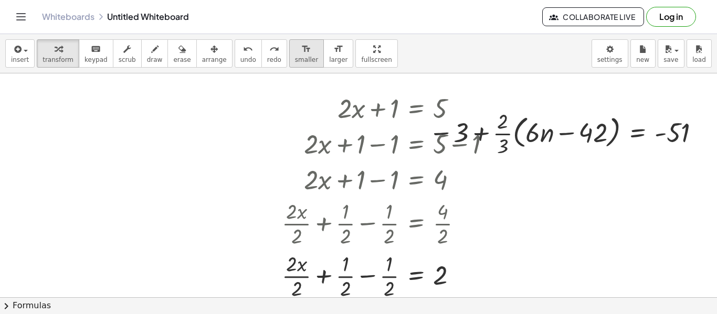
click at [295, 58] on span "smaller" at bounding box center [306, 59] width 23 height 7
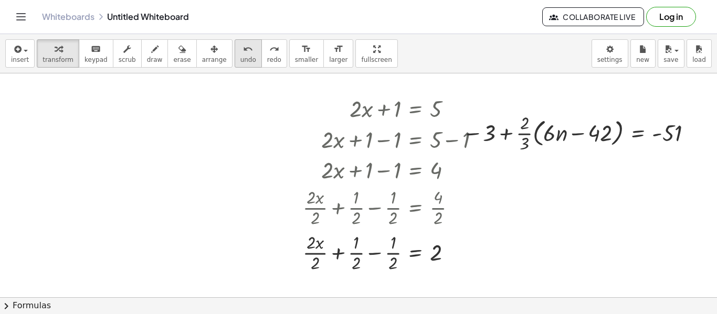
click at [240, 59] on span "undo" at bounding box center [248, 59] width 16 height 7
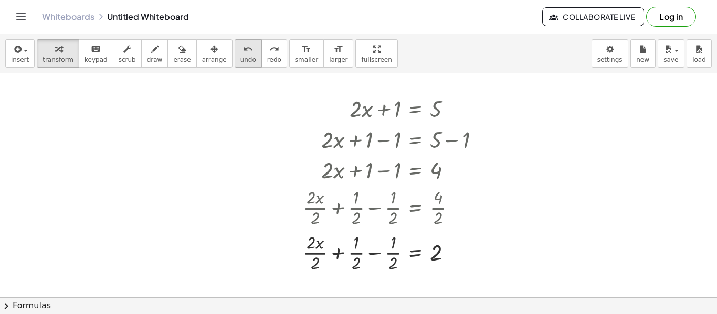
click at [240, 59] on span "undo" at bounding box center [248, 59] width 16 height 7
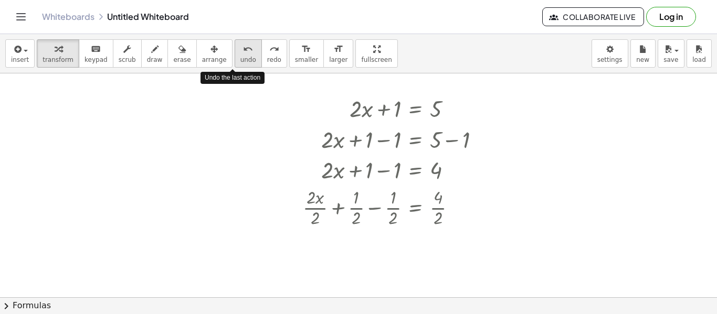
click at [240, 59] on span "undo" at bounding box center [248, 59] width 16 height 7
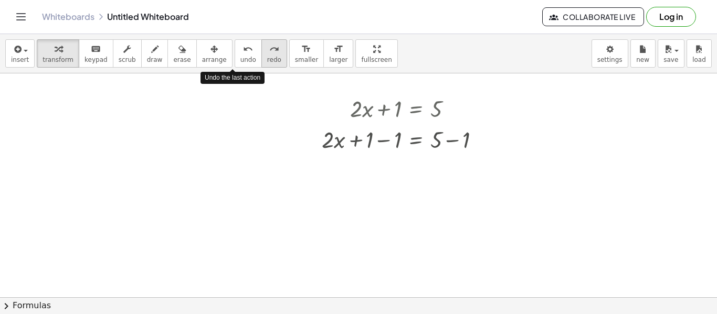
click at [267, 57] on span "redo" at bounding box center [274, 59] width 14 height 7
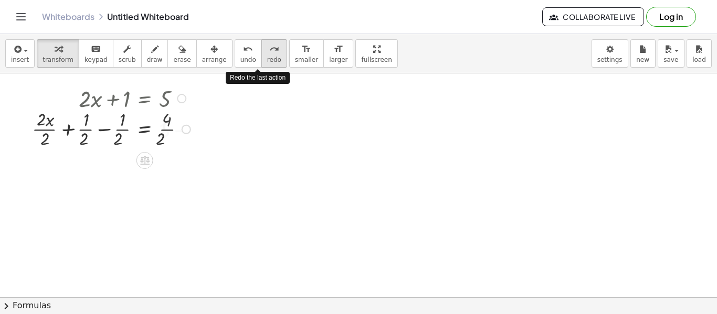
click at [267, 57] on span "redo" at bounding box center [274, 59] width 14 height 7
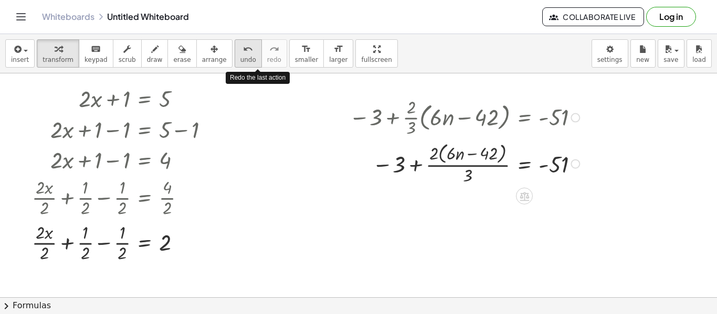
click at [242, 51] on button "undo undo" at bounding box center [248, 53] width 27 height 28
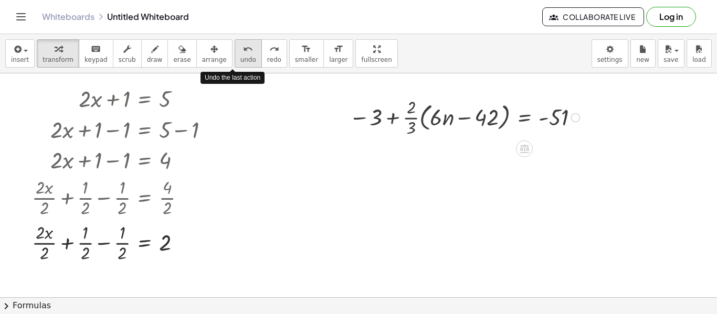
click at [242, 51] on button "undo undo" at bounding box center [248, 53] width 27 height 28
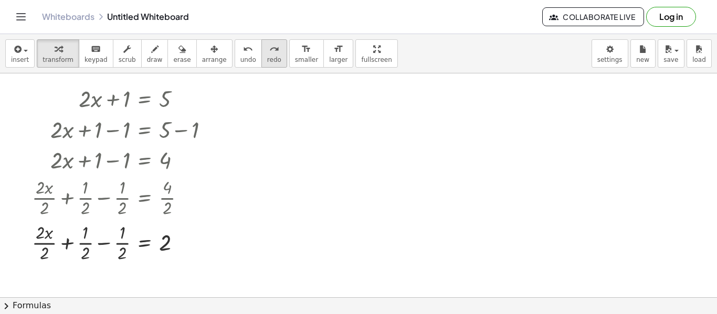
click at [266, 50] on button "redo redo" at bounding box center [274, 53] width 26 height 28
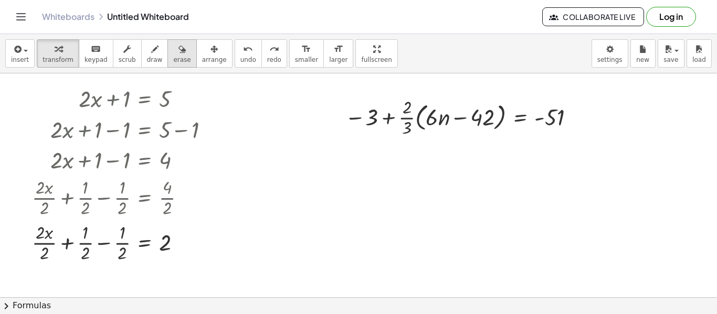
click at [179, 56] on button "erase" at bounding box center [181, 53] width 29 height 28
click at [147, 142] on div at bounding box center [358, 281] width 717 height 448
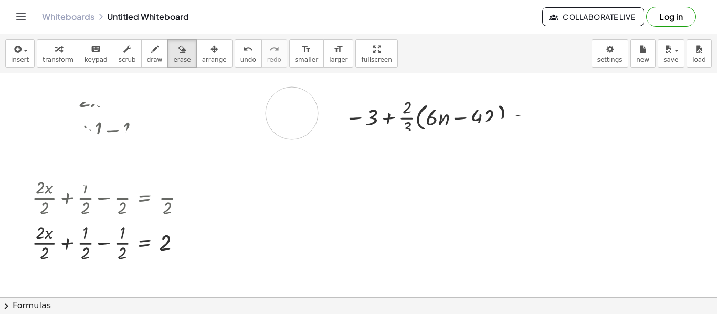
drag, startPoint x: 149, startPoint y: 144, endPoint x: 716, endPoint y: 93, distance: 569.4
click at [716, 93] on div at bounding box center [358, 281] width 717 height 448
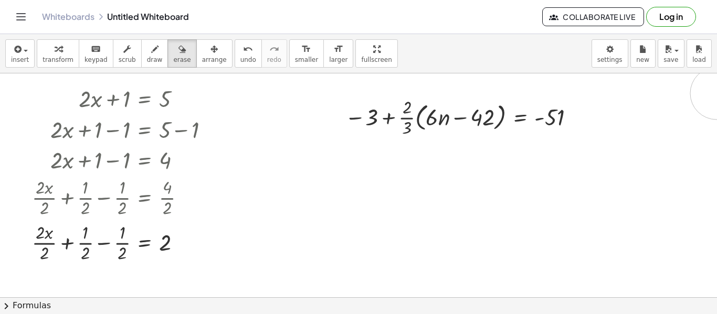
click at [716, 93] on div at bounding box center [358, 281] width 717 height 448
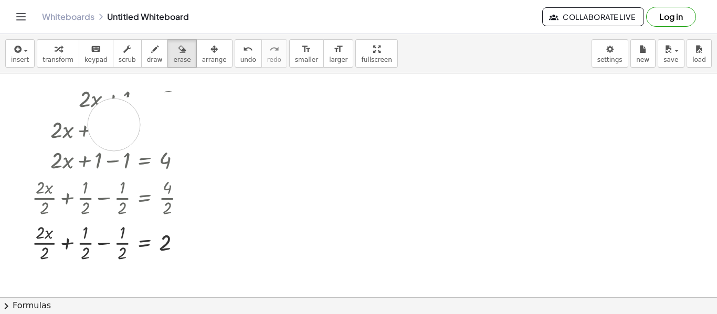
drag, startPoint x: 653, startPoint y: 112, endPoint x: 114, endPoint y: 125, distance: 539.5
click at [114, 125] on div at bounding box center [358, 281] width 717 height 448
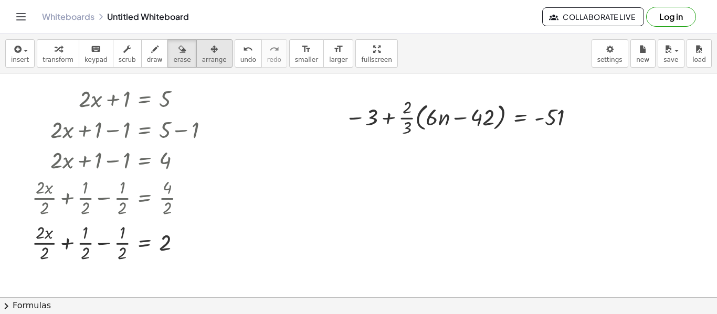
click at [203, 61] on span "arrange" at bounding box center [214, 59] width 25 height 7
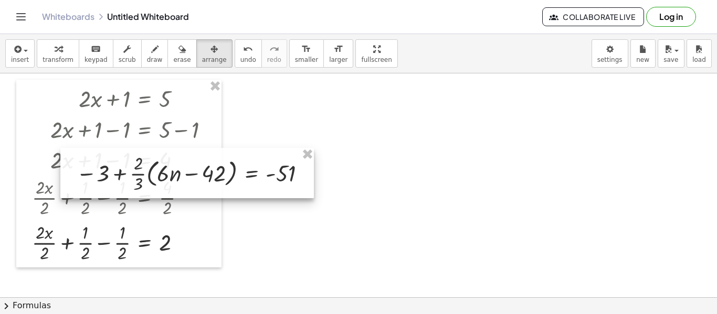
drag, startPoint x: 413, startPoint y: 113, endPoint x: 81, endPoint y: 171, distance: 337.0
click at [81, 171] on div at bounding box center [186, 173] width 253 height 50
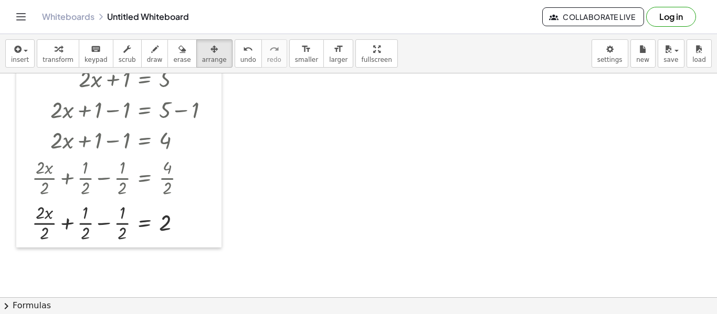
scroll to position [0, 0]
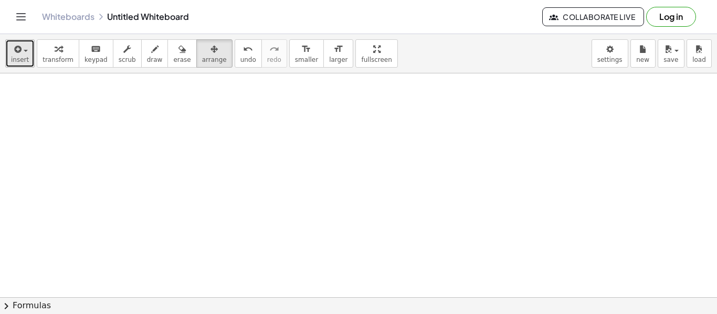
click at [21, 56] on span "insert" at bounding box center [20, 59] width 18 height 7
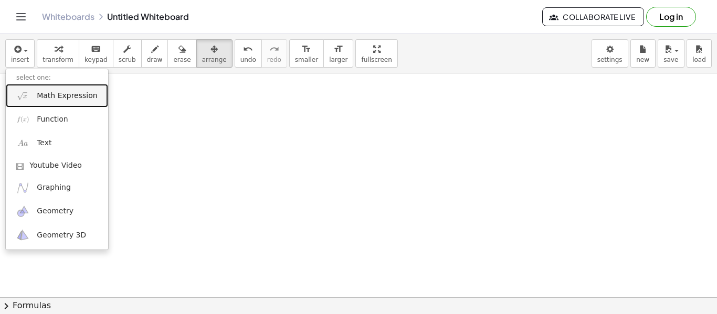
click at [67, 99] on span "Math Expression" at bounding box center [67, 96] width 60 height 10
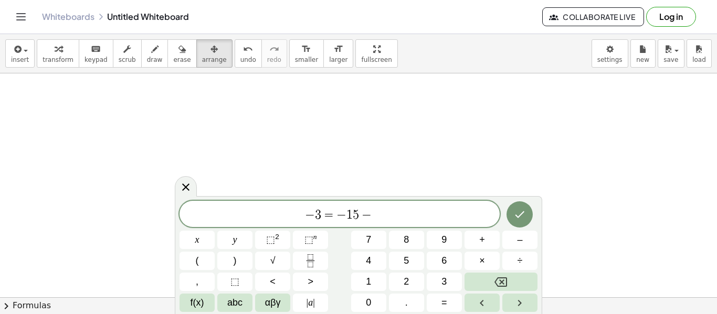
scroll to position [8, 0]
click at [527, 209] on button "Done" at bounding box center [519, 213] width 26 height 26
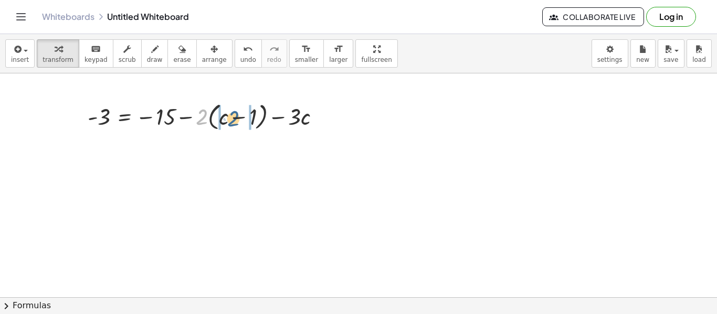
drag, startPoint x: 203, startPoint y: 122, endPoint x: 237, endPoint y: 124, distance: 34.7
click at [237, 124] on div at bounding box center [208, 116] width 252 height 34
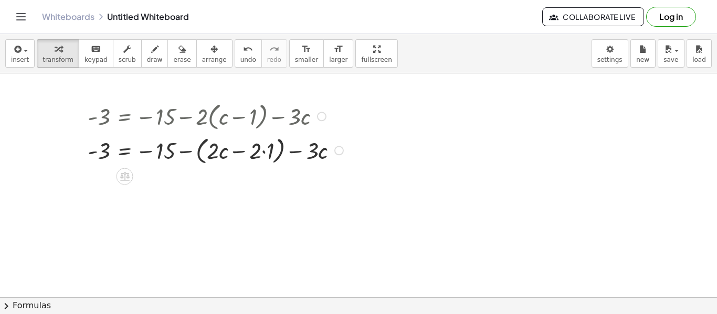
click at [218, 158] on div at bounding box center [216, 150] width 269 height 34
click at [218, 156] on div at bounding box center [216, 150] width 269 height 34
click at [213, 150] on div at bounding box center [216, 150] width 269 height 34
click at [226, 155] on div at bounding box center [216, 150] width 269 height 34
drag, startPoint x: 225, startPoint y: 155, endPoint x: 221, endPoint y: 161, distance: 6.6
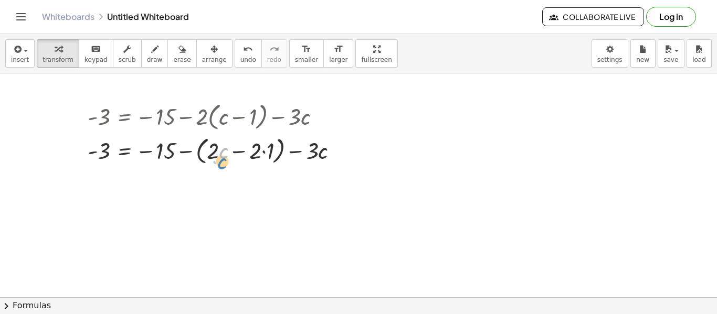
click at [221, 161] on div at bounding box center [216, 150] width 269 height 34
drag, startPoint x: 214, startPoint y: 148, endPoint x: 216, endPoint y: 156, distance: 7.6
click at [216, 156] on div at bounding box center [216, 150] width 269 height 34
click at [263, 152] on div at bounding box center [216, 150] width 269 height 34
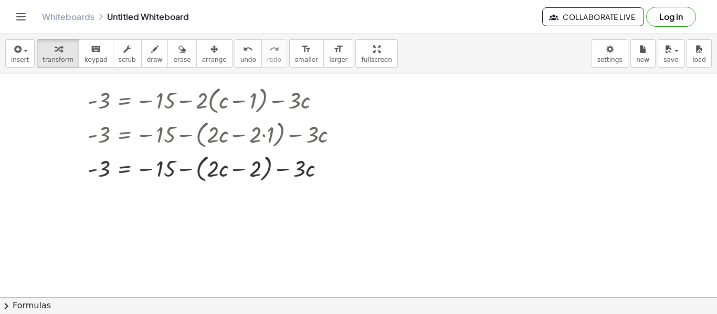
scroll to position [17, 0]
click at [268, 167] on div at bounding box center [216, 167] width 269 height 34
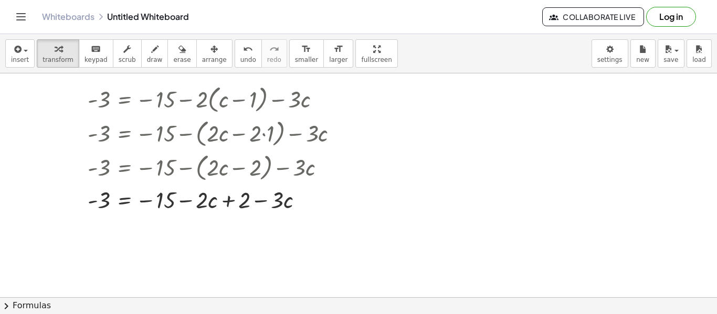
scroll to position [22, 0]
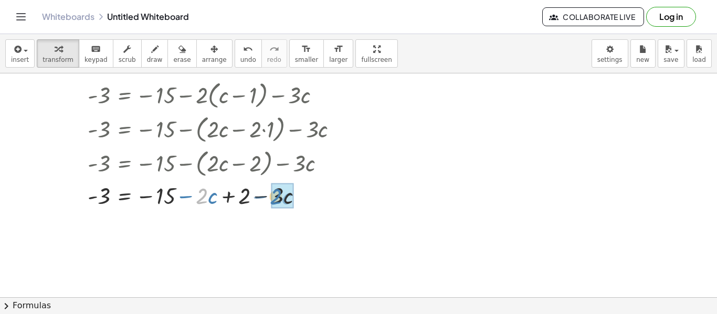
drag, startPoint x: 207, startPoint y: 199, endPoint x: 281, endPoint y: 199, distance: 74.0
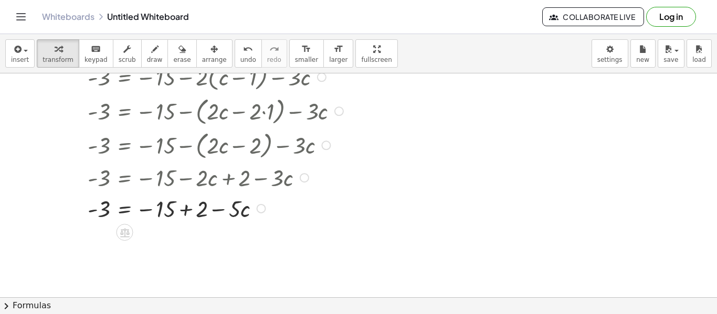
scroll to position [44, 0]
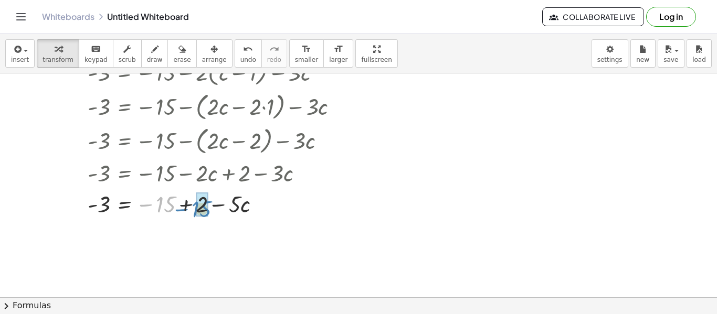
drag, startPoint x: 171, startPoint y: 205, endPoint x: 206, endPoint y: 209, distance: 35.4
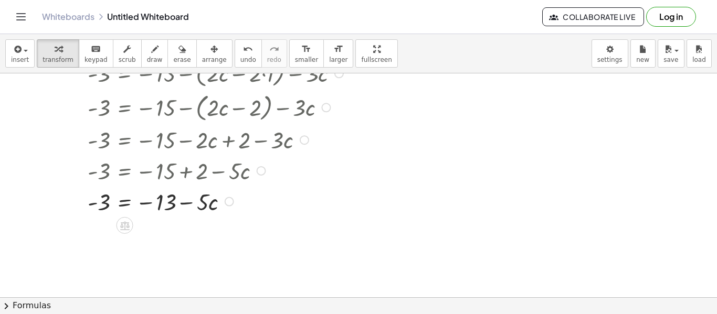
scroll to position [83, 0]
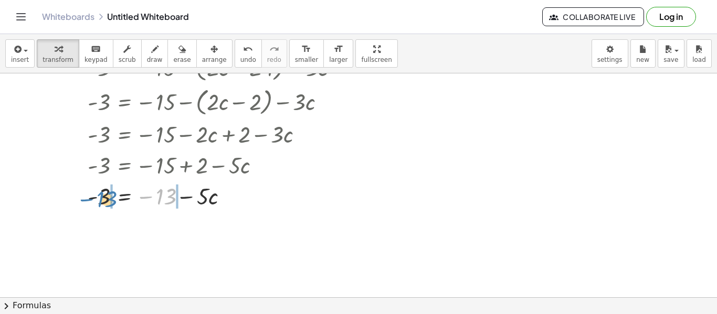
drag, startPoint x: 163, startPoint y: 196, endPoint x: 104, endPoint y: 199, distance: 59.4
click at [104, 199] on div at bounding box center [216, 195] width 269 height 31
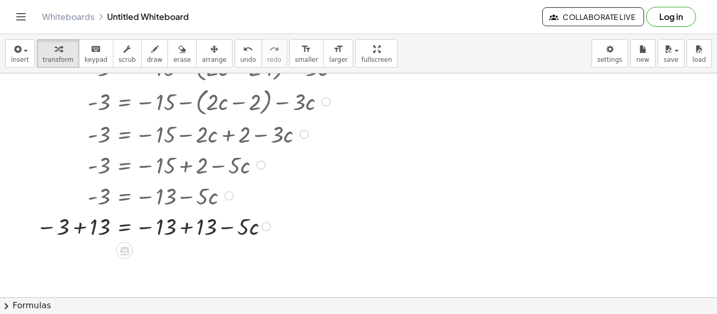
click at [82, 228] on div at bounding box center [191, 225] width 321 height 31
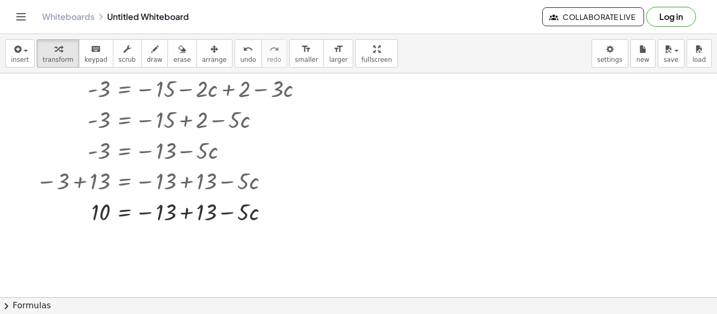
scroll to position [149, 0]
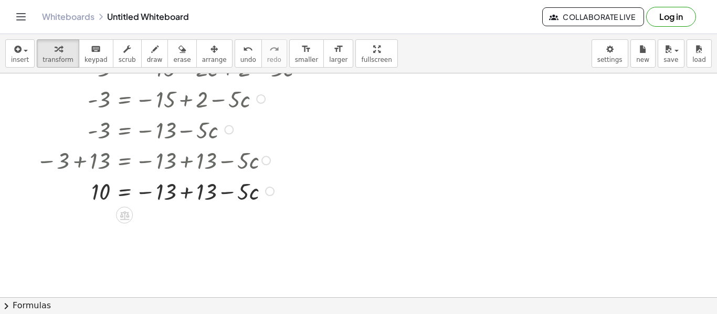
click at [174, 198] on div at bounding box center [191, 190] width 321 height 31
click at [162, 193] on div at bounding box center [191, 190] width 321 height 31
drag, startPoint x: 242, startPoint y: 193, endPoint x: 91, endPoint y: 212, distance: 152.3
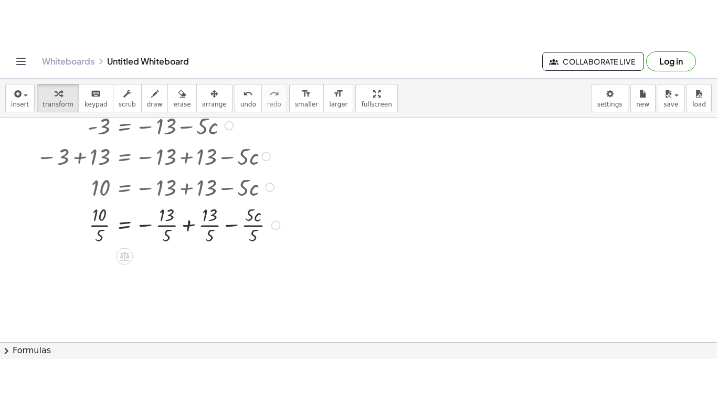
scroll to position [205, 0]
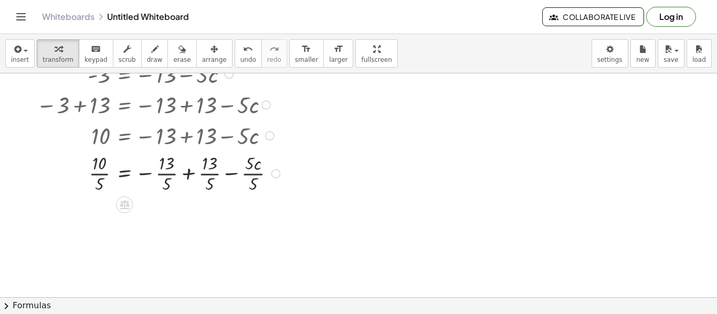
click at [94, 173] on div at bounding box center [191, 173] width 321 height 45
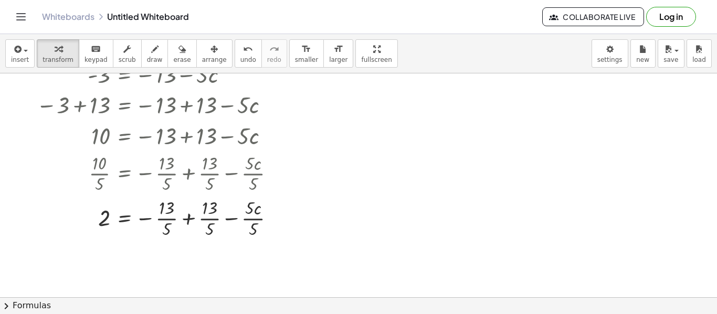
click at [359, 38] on div "insert select one: Math Expression Function Text Youtube Video Graphing Geometr…" at bounding box center [358, 53] width 717 height 39
click at [373, 55] on icon "button" at bounding box center [376, 49] width 7 height 13
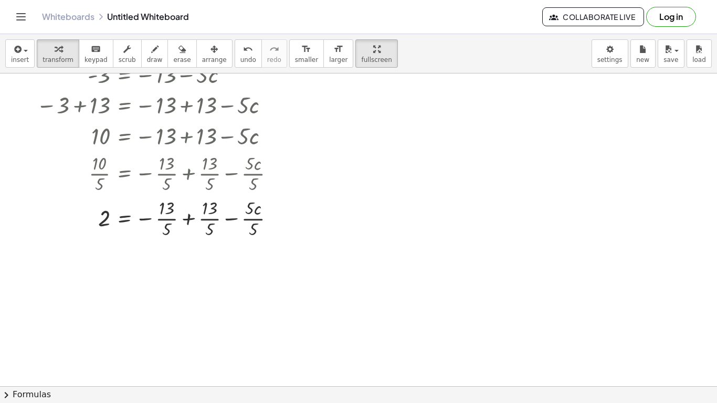
scroll to position [0, 0]
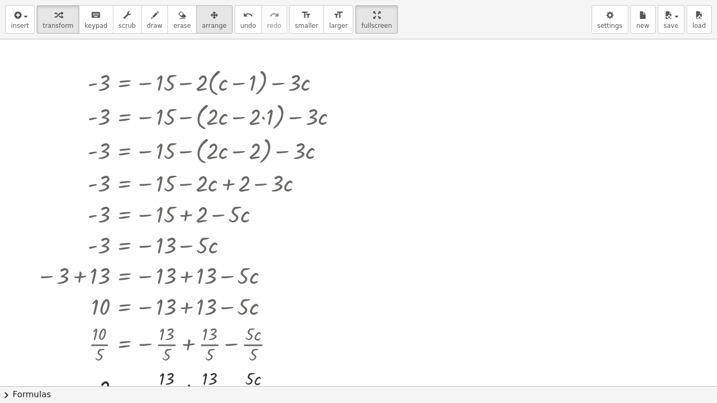
click at [202, 25] on span "arrange" at bounding box center [214, 25] width 25 height 7
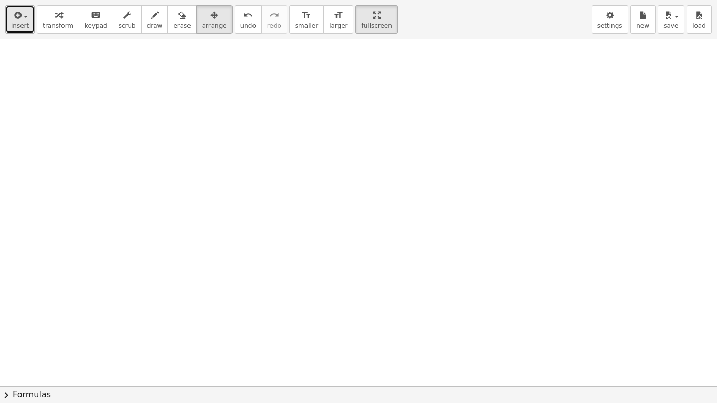
click at [32, 19] on button "insert" at bounding box center [19, 19] width 29 height 28
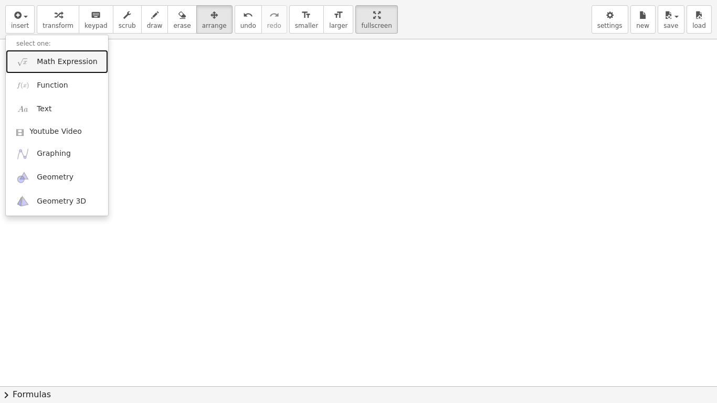
click at [54, 65] on span "Math Expression" at bounding box center [67, 62] width 60 height 10
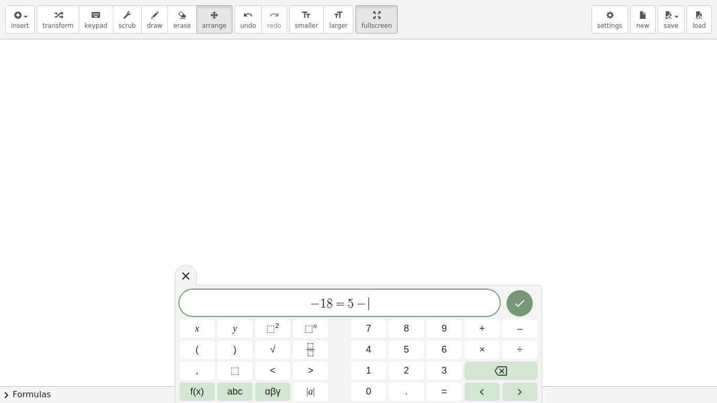
scroll to position [3, 0]
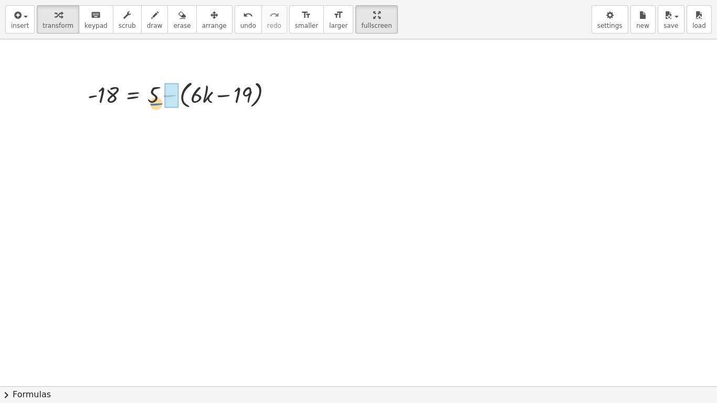
drag, startPoint x: 161, startPoint y: 92, endPoint x: 146, endPoint y: 90, distance: 14.8
click at [146, 90] on div at bounding box center [184, 94] width 204 height 34
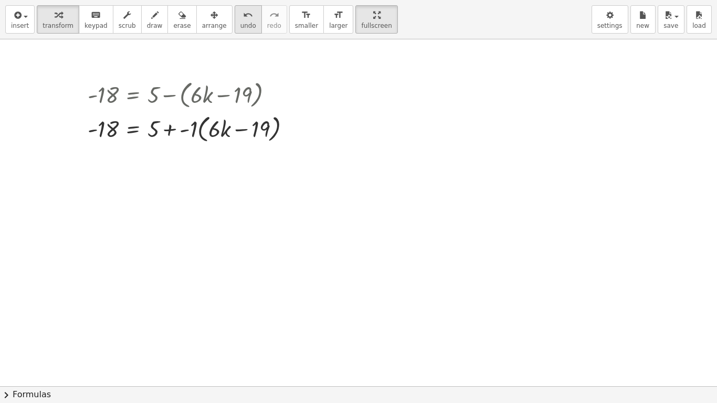
click at [243, 18] on icon "undo" at bounding box center [248, 15] width 10 height 13
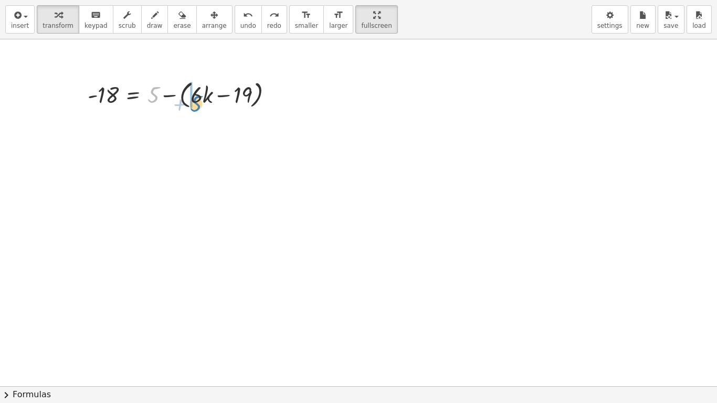
drag, startPoint x: 155, startPoint y: 88, endPoint x: 196, endPoint y: 96, distance: 42.3
click at [196, 96] on div at bounding box center [184, 94] width 204 height 34
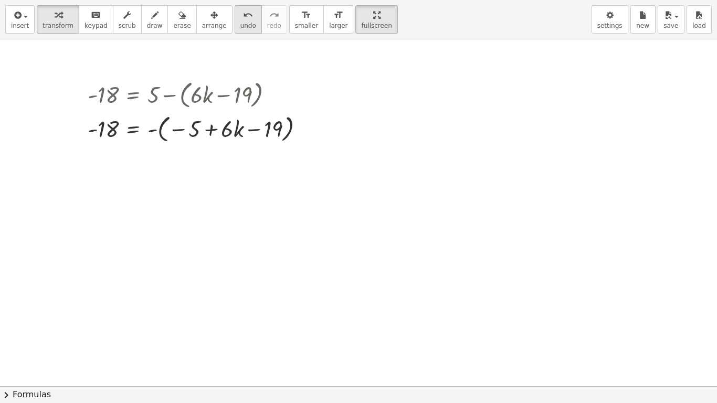
click at [243, 18] on icon "undo" at bounding box center [248, 15] width 10 height 13
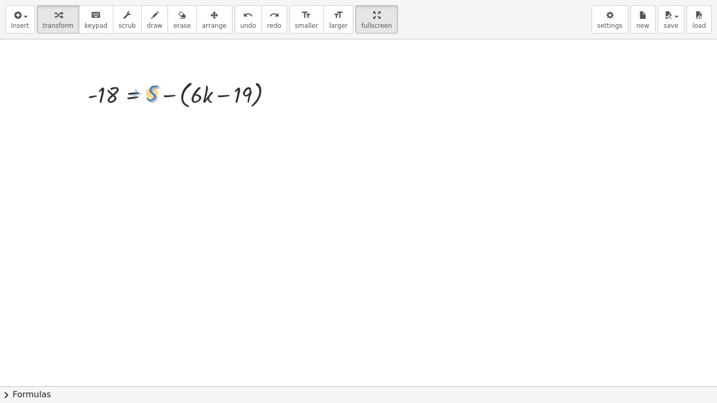
click at [152, 88] on div at bounding box center [184, 94] width 204 height 34
drag, startPoint x: 162, startPoint y: 96, endPoint x: 158, endPoint y: 104, distance: 8.7
click at [158, 104] on div at bounding box center [184, 94] width 204 height 34
drag, startPoint x: 154, startPoint y: 101, endPoint x: 252, endPoint y: 113, distance: 98.3
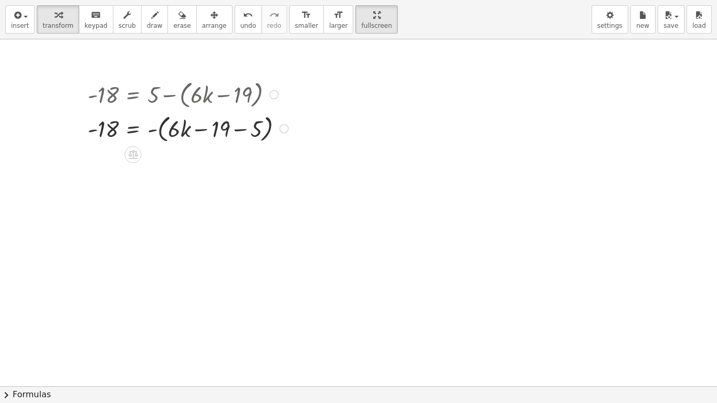
click at [255, 145] on div "- 18 = + 5 − ( + · 6 · k − 19 ) - 18 = 5 - ( + · 6 · k − 19 ) −" at bounding box center [184, 110] width 224 height 73
click at [240, 130] on div at bounding box center [189, 128] width 214 height 34
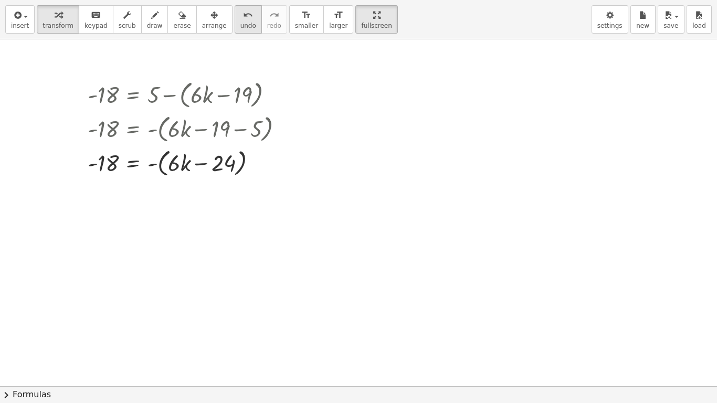
click at [243, 17] on icon "undo" at bounding box center [248, 15] width 10 height 13
